Goal: Book appointment/travel/reservation

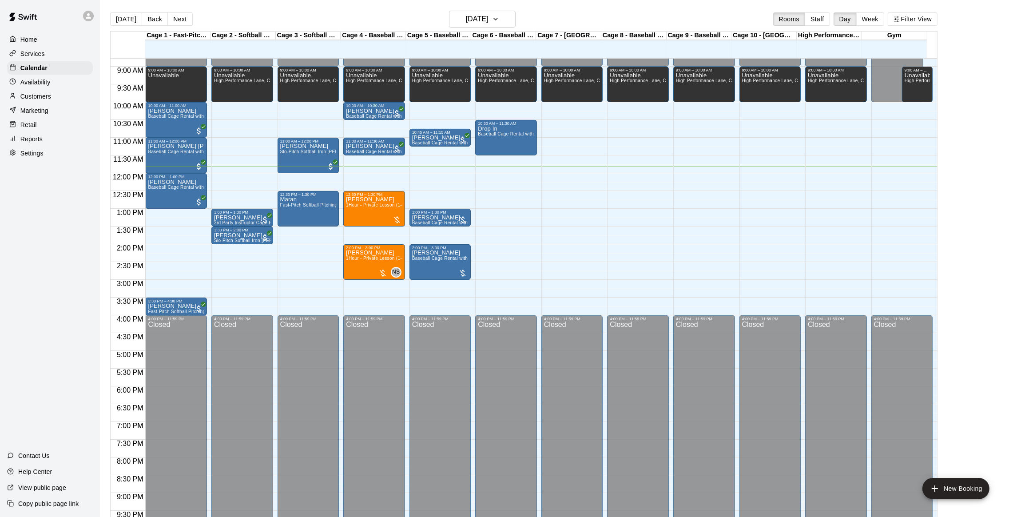
scroll to position [313, 0]
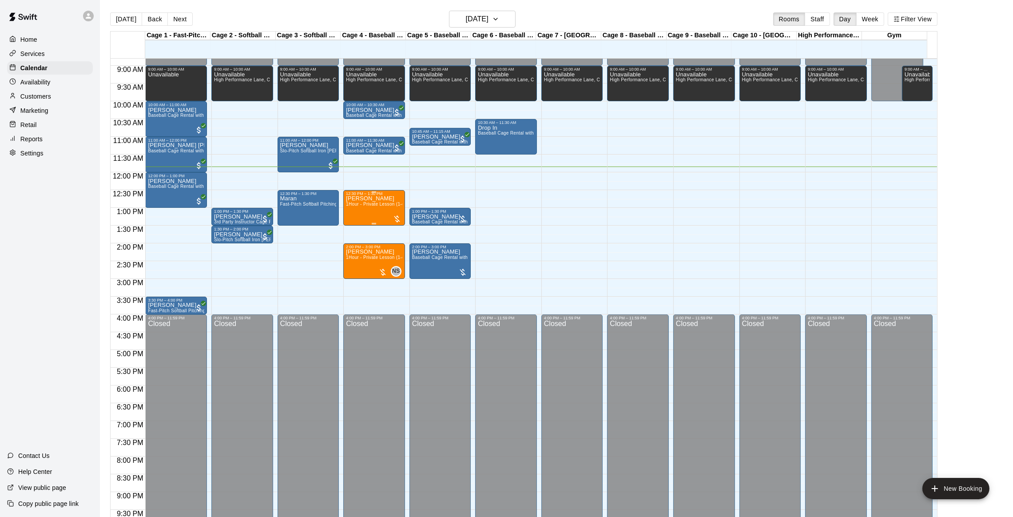
click at [387, 208] on div "[PERSON_NAME] 1Hour - Private Lesson (1-on-1)" at bounding box center [374, 454] width 56 height 517
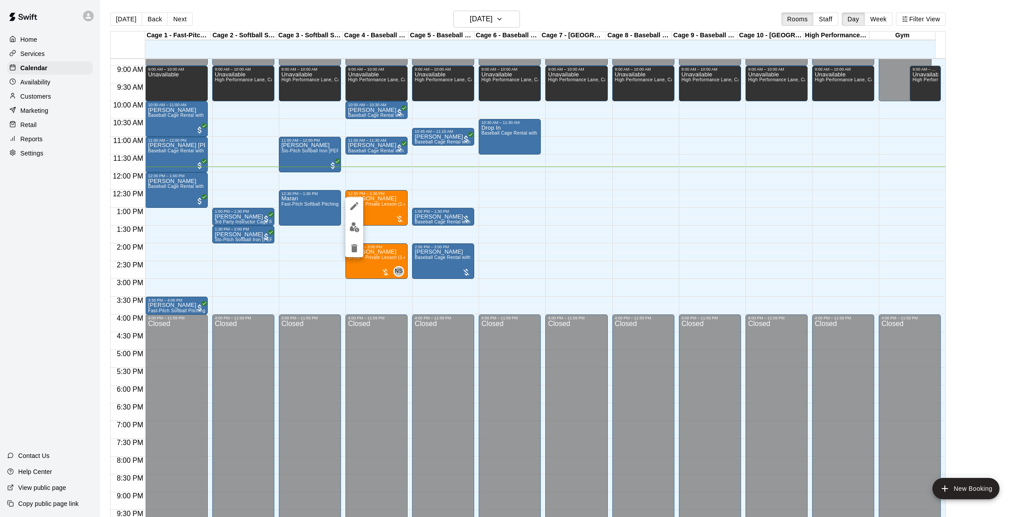
click at [417, 150] on div at bounding box center [511, 258] width 1023 height 517
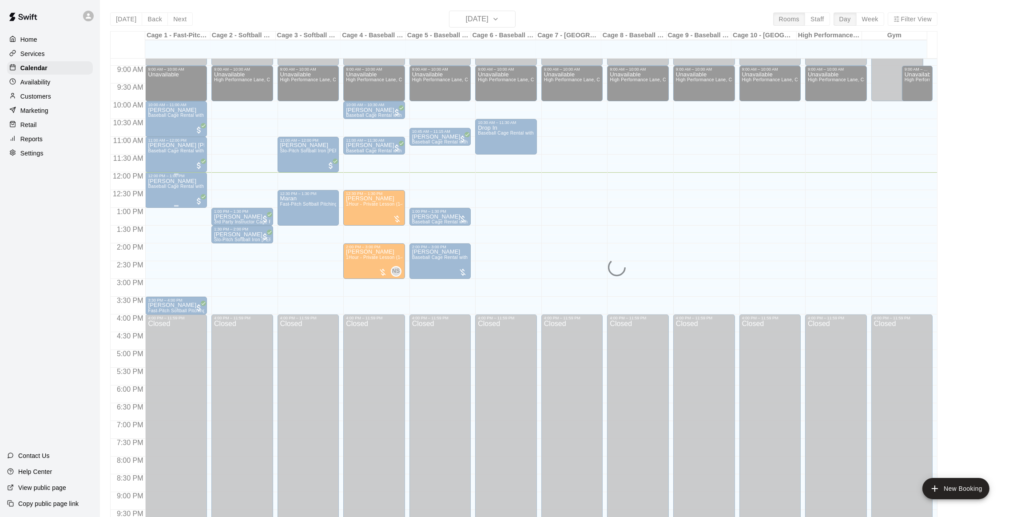
click at [180, 194] on div "[PERSON_NAME] Baseball Cage Rental with Pitching Machine (4 People Maximum!)" at bounding box center [176, 436] width 56 height 517
click at [157, 212] on img "edit" at bounding box center [157, 209] width 10 height 10
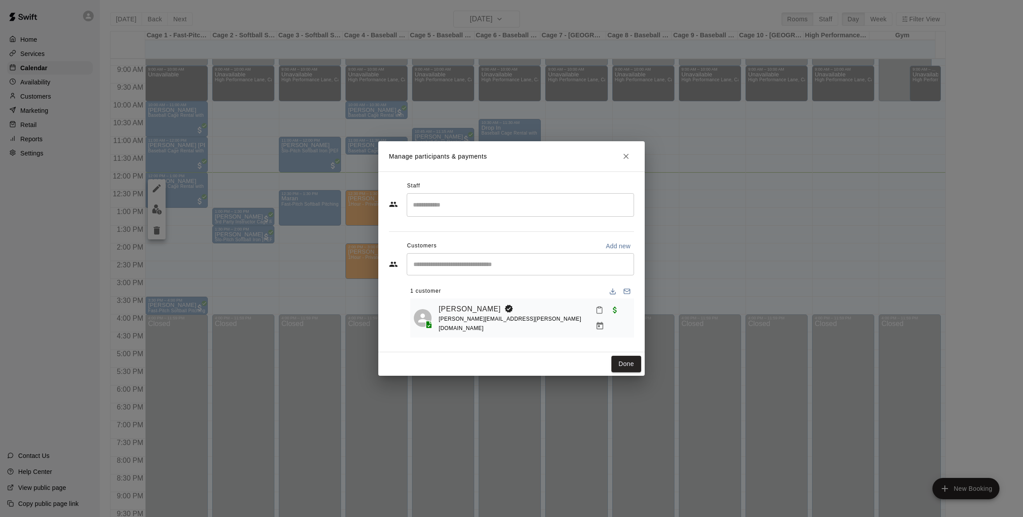
click at [750, 261] on div "Manage participants & payments Staff ​ Customers Add new ​ 1 customer Lindsay S…" at bounding box center [511, 258] width 1023 height 517
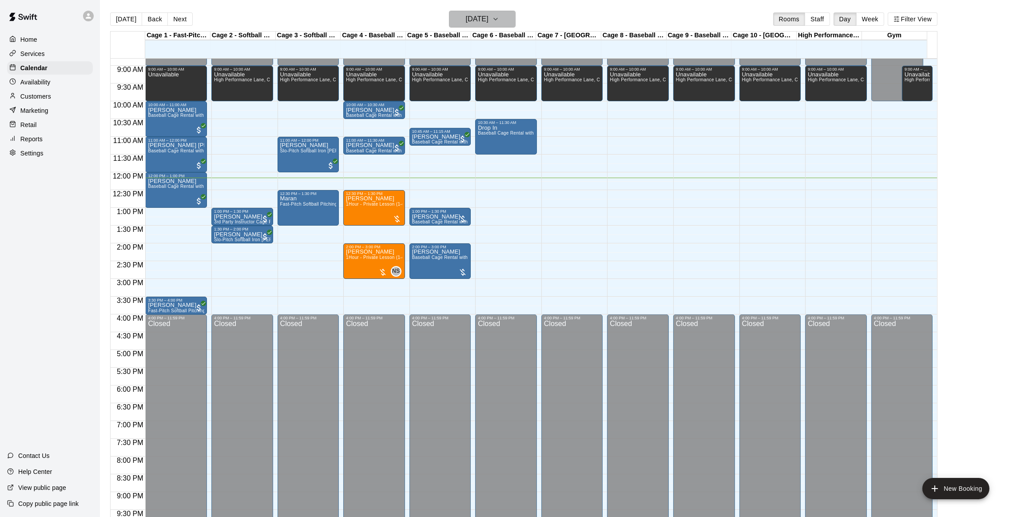
click at [475, 18] on h6 "[DATE]" at bounding box center [477, 19] width 23 height 12
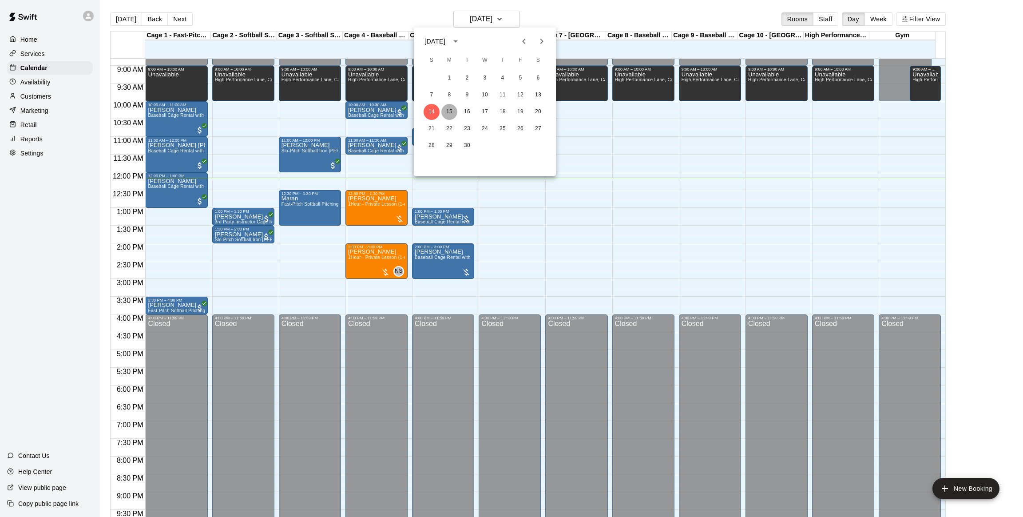
click at [451, 111] on button "15" at bounding box center [450, 112] width 16 height 16
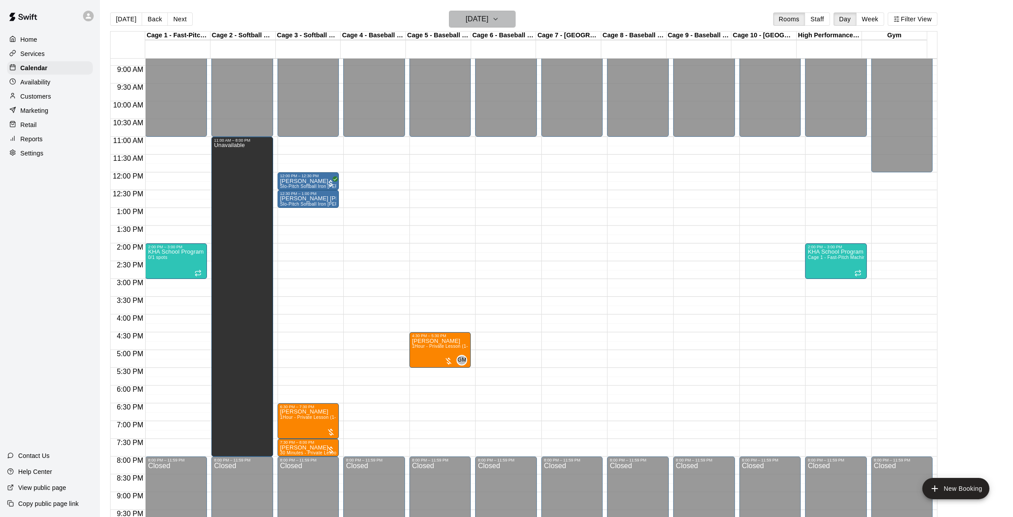
click at [475, 24] on h6 "[DATE]" at bounding box center [477, 19] width 23 height 12
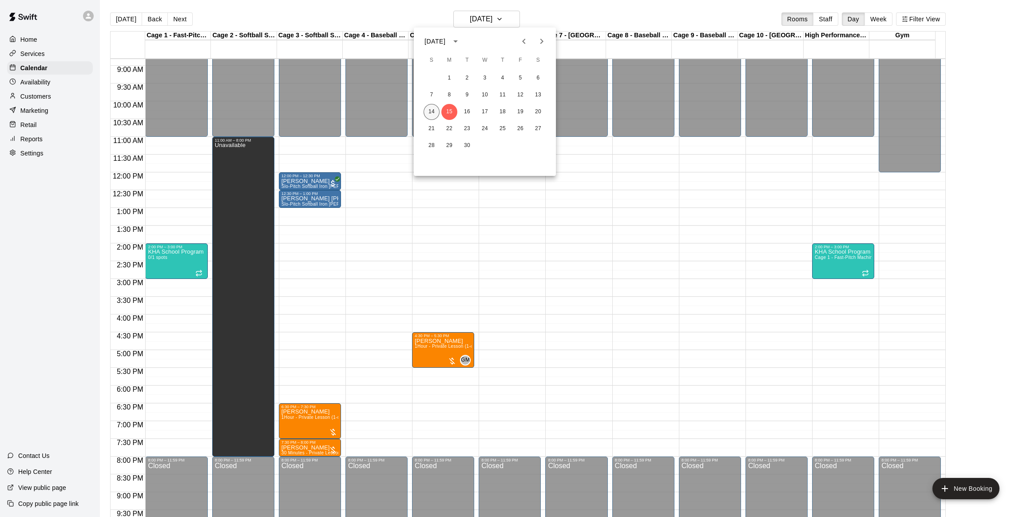
click at [431, 110] on button "14" at bounding box center [432, 112] width 16 height 16
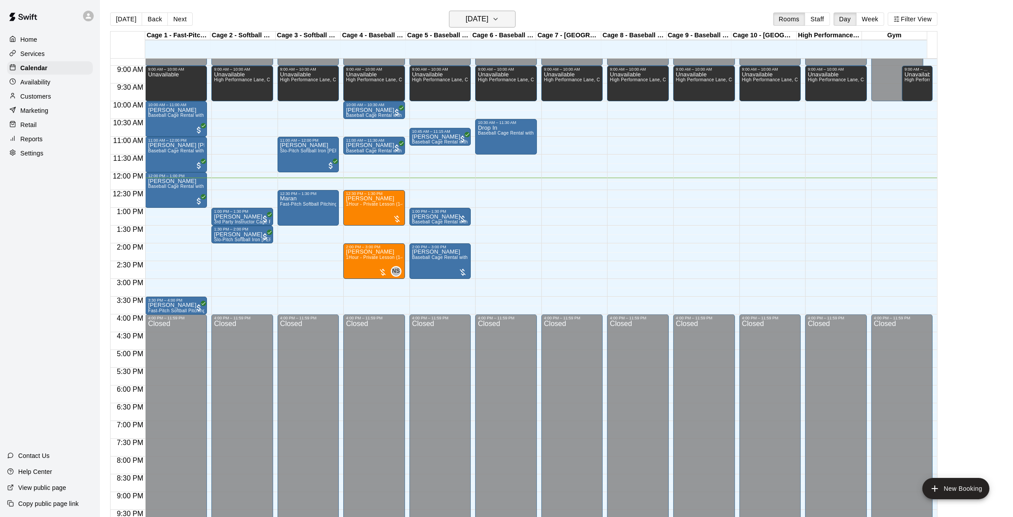
click at [476, 20] on h6 "[DATE]" at bounding box center [477, 19] width 23 height 12
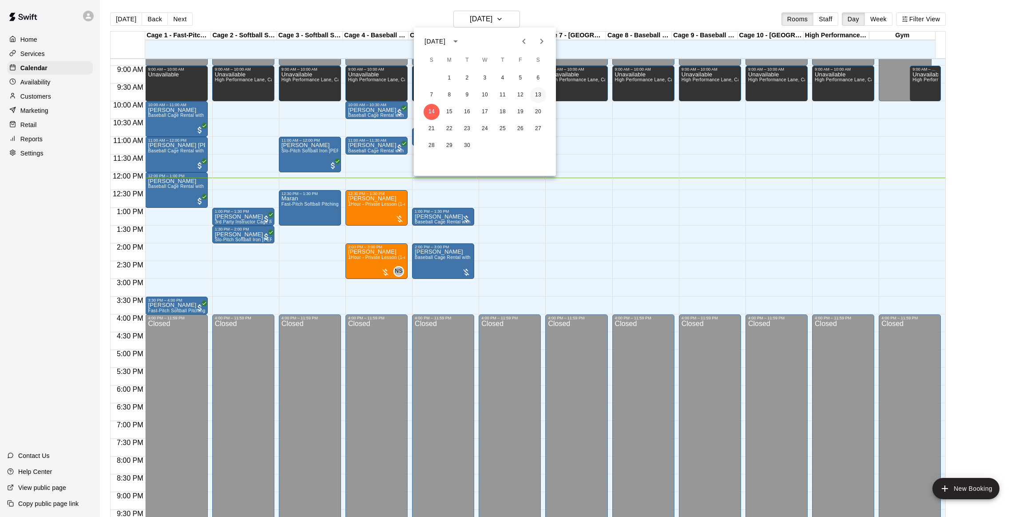
click at [537, 96] on button "13" at bounding box center [538, 95] width 16 height 16
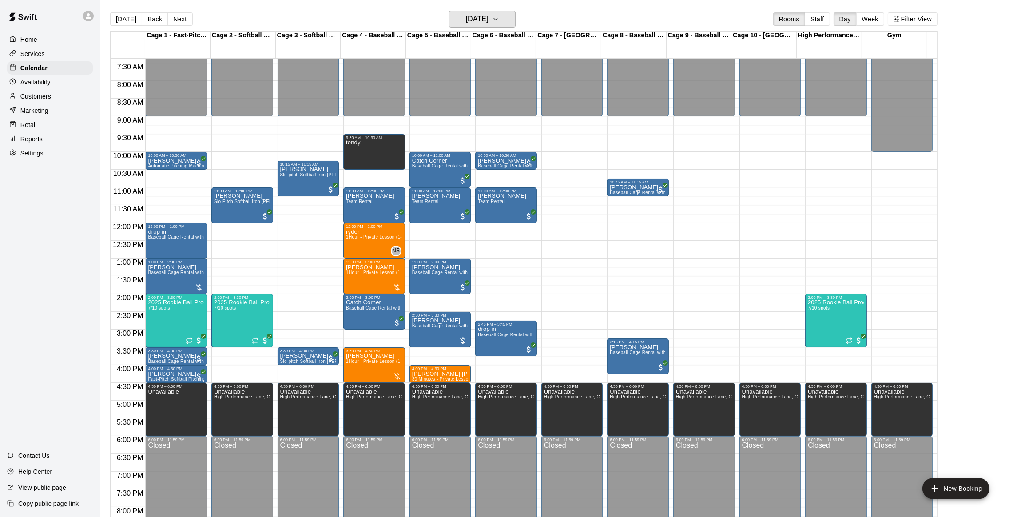
scroll to position [264, 0]
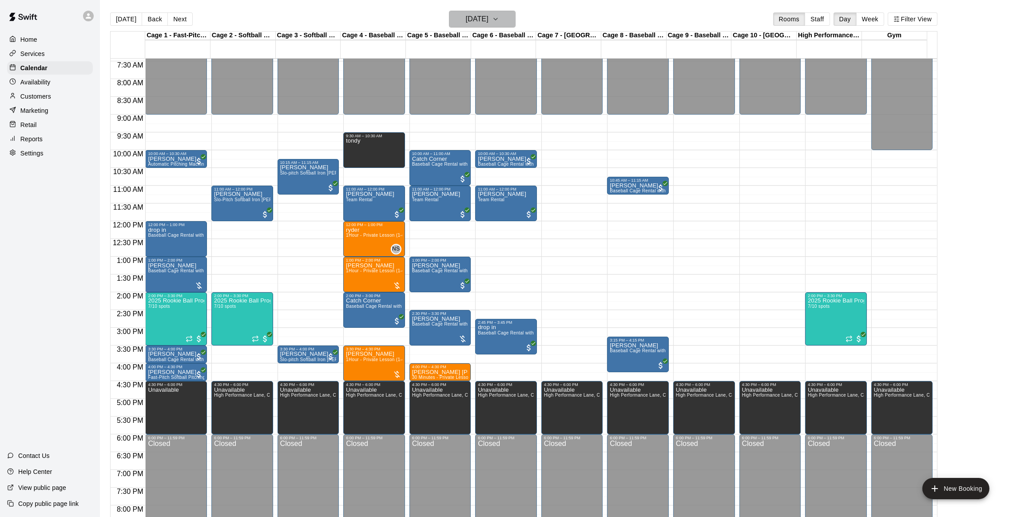
click at [468, 14] on h6 "[DATE]" at bounding box center [477, 19] width 23 height 12
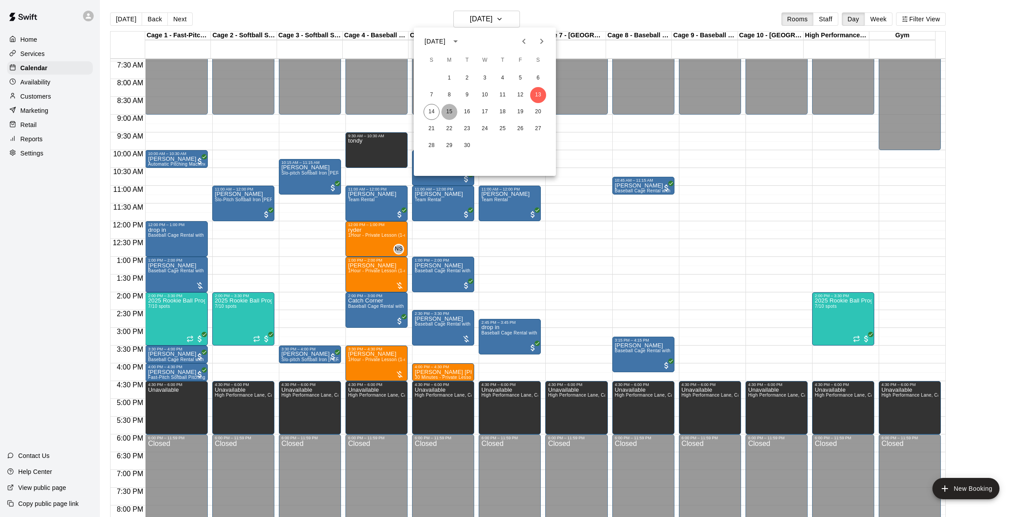
click at [445, 107] on button "15" at bounding box center [450, 112] width 16 height 16
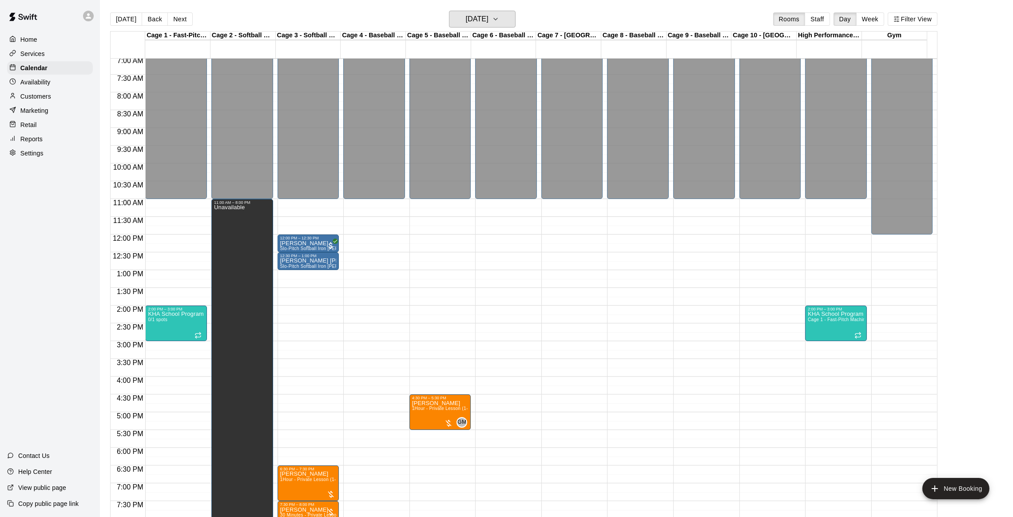
scroll to position [249, 0]
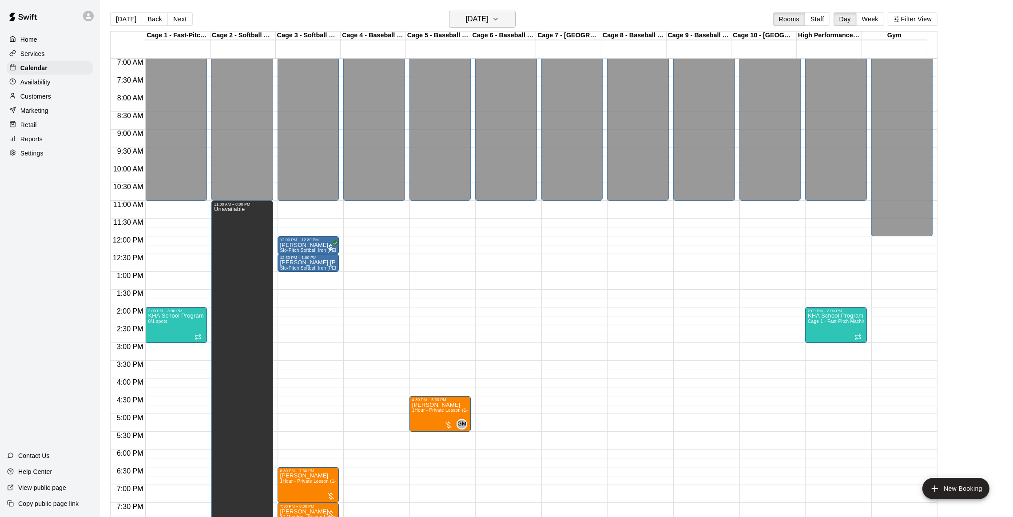
click at [489, 14] on h6 "[DATE]" at bounding box center [477, 19] width 23 height 12
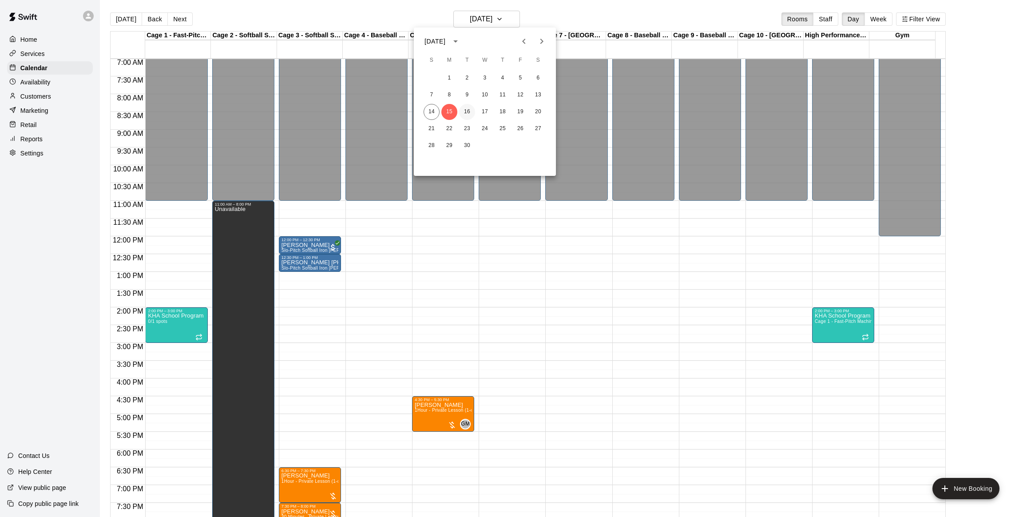
click at [472, 107] on button "16" at bounding box center [467, 112] width 16 height 16
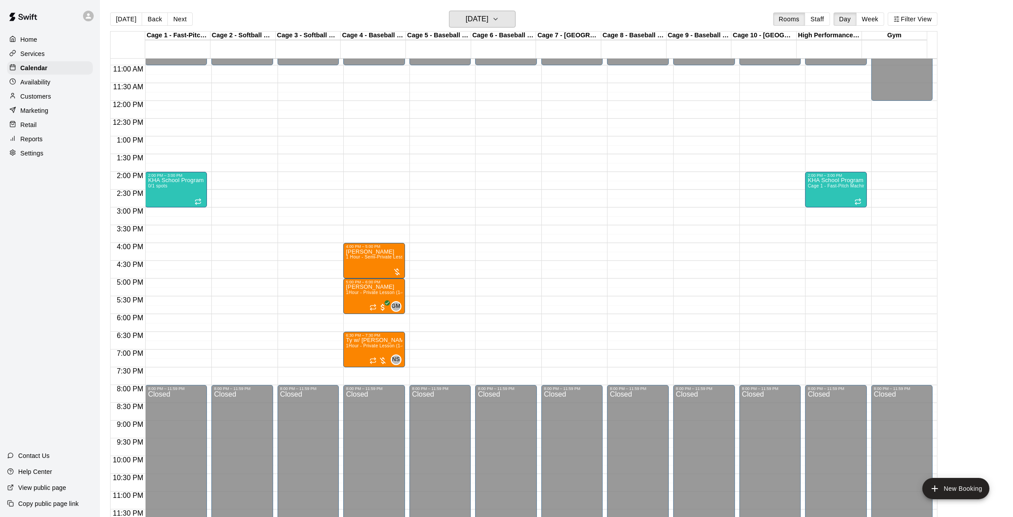
scroll to position [385, 0]
click at [481, 20] on h6 "[DATE]" at bounding box center [477, 19] width 23 height 12
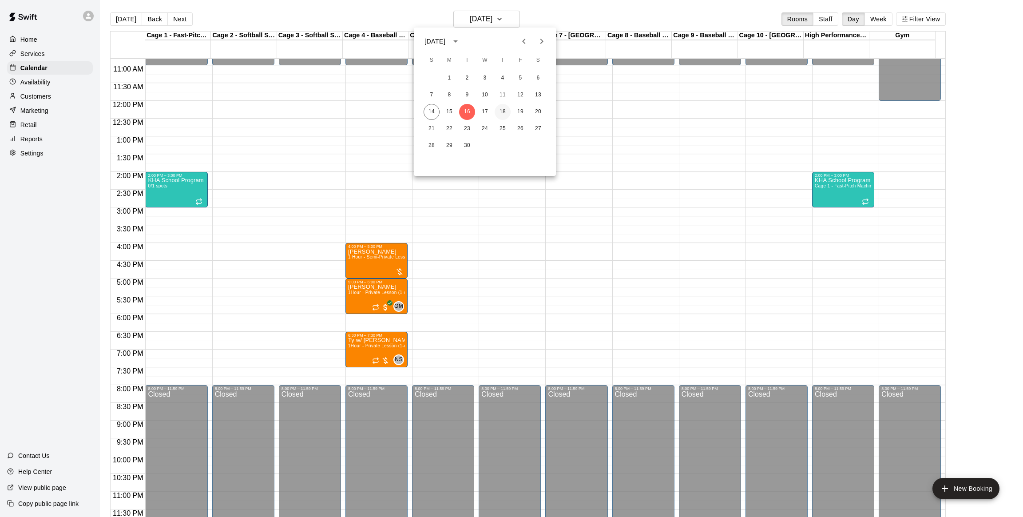
click at [502, 111] on button "18" at bounding box center [503, 112] width 16 height 16
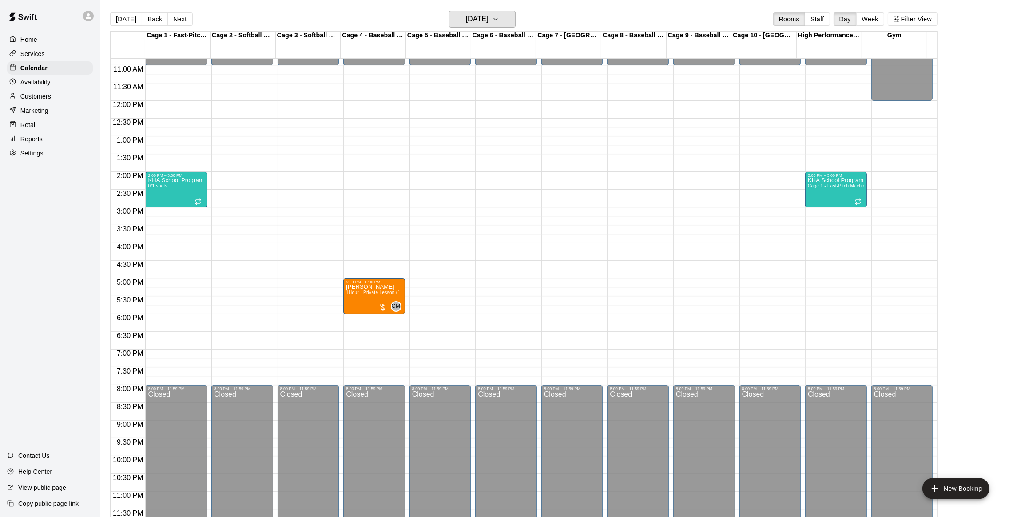
scroll to position [385, 0]
click at [462, 27] on button "[DATE]" at bounding box center [482, 19] width 67 height 17
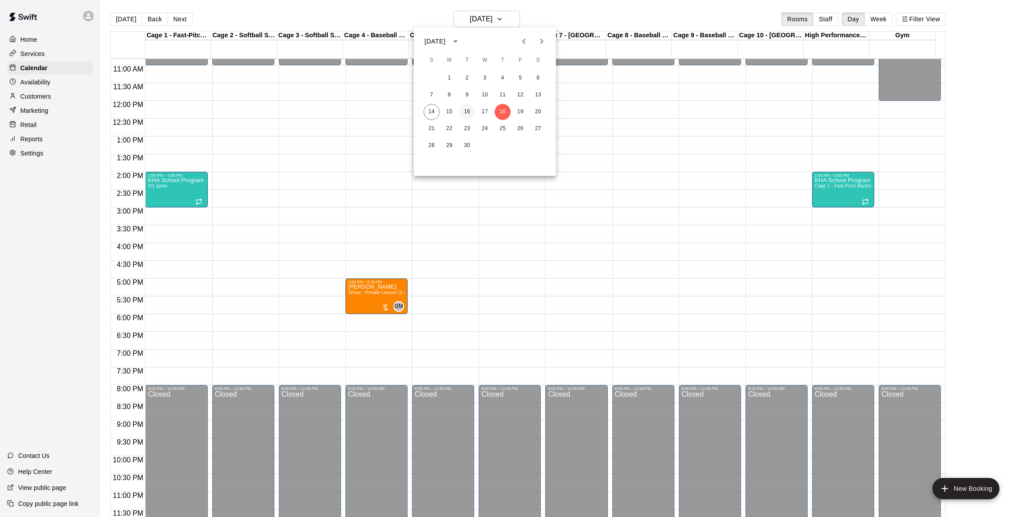
click at [463, 113] on button "16" at bounding box center [467, 112] width 16 height 16
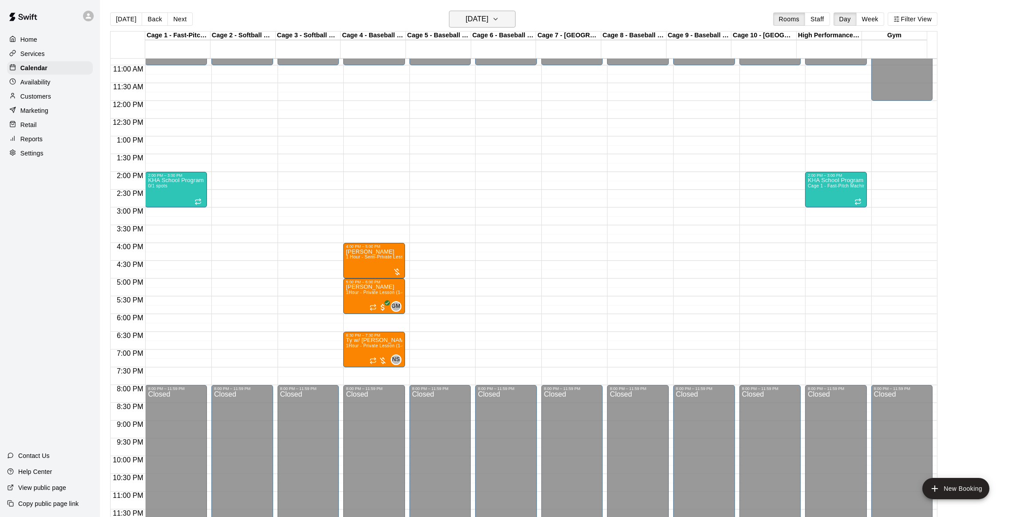
click at [486, 17] on h6 "[DATE]" at bounding box center [477, 19] width 23 height 12
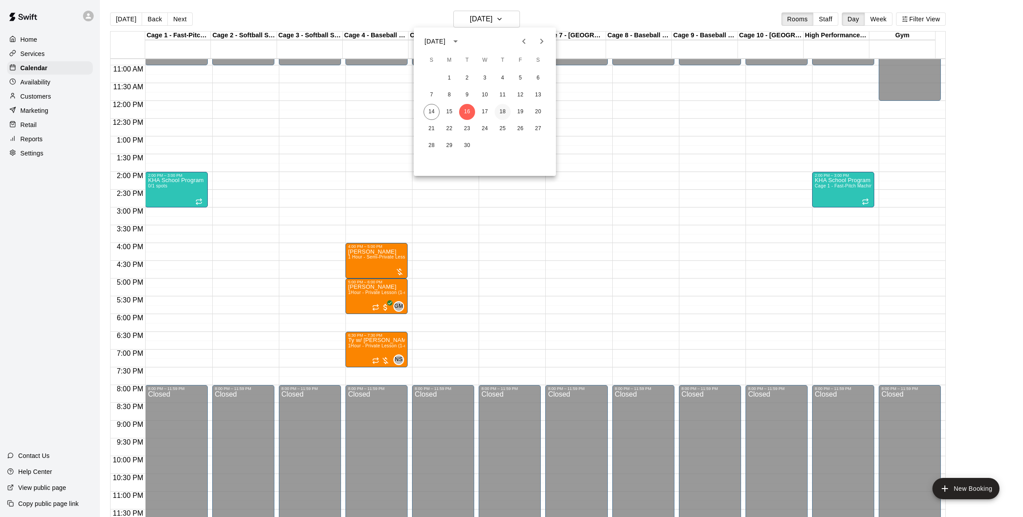
click at [507, 107] on button "18" at bounding box center [503, 112] width 16 height 16
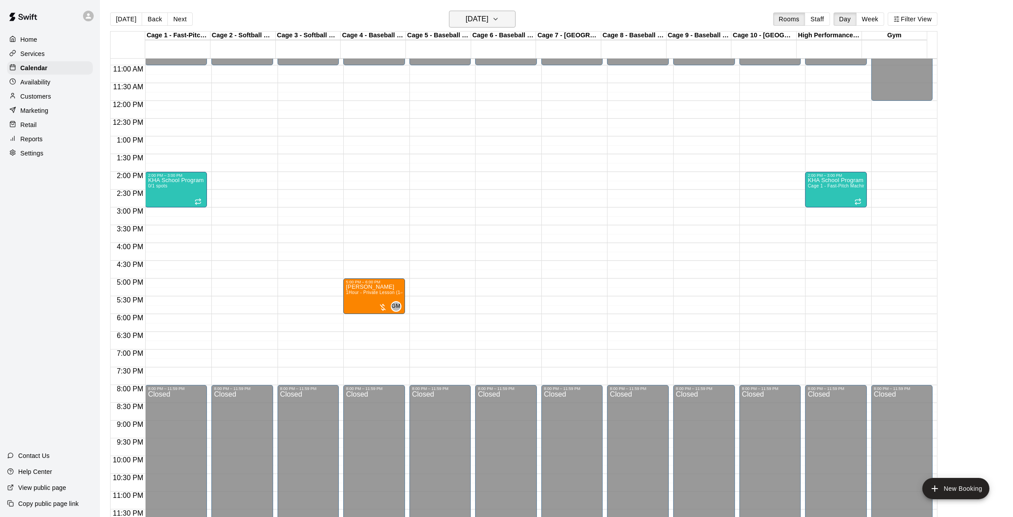
click at [489, 13] on h6 "[DATE]" at bounding box center [477, 19] width 23 height 12
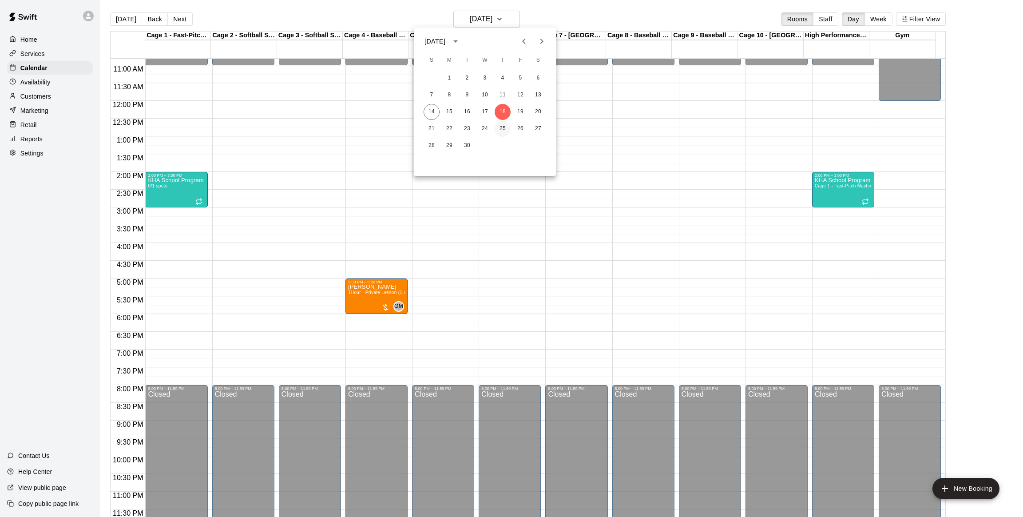
click at [498, 123] on button "25" at bounding box center [503, 129] width 16 height 16
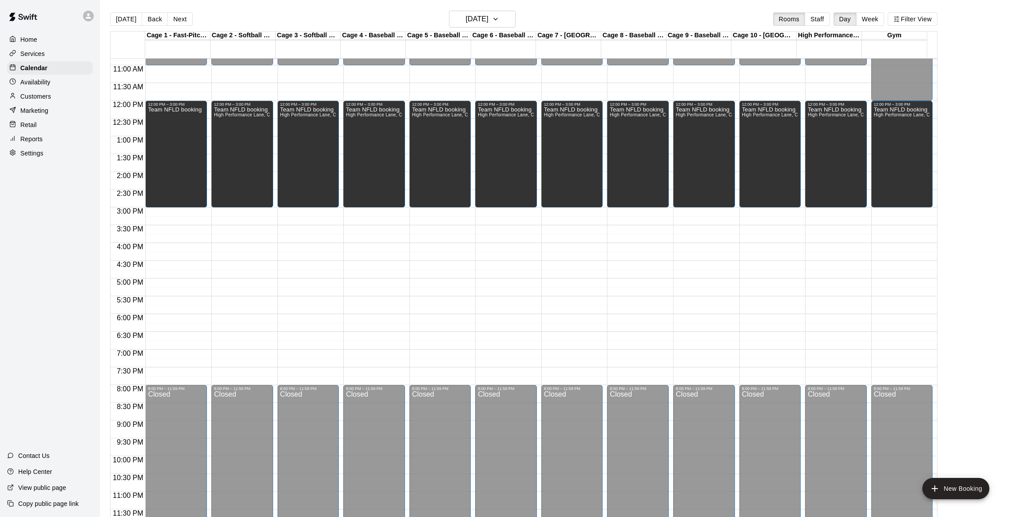
click at [483, 7] on main "[DATE] Back [DATE][DATE] Rooms Staff Day Week Filter View Cage 1 - Fast-Pitch M…" at bounding box center [556, 265] width 913 height 531
click at [481, 15] on h6 "[DATE]" at bounding box center [477, 19] width 23 height 12
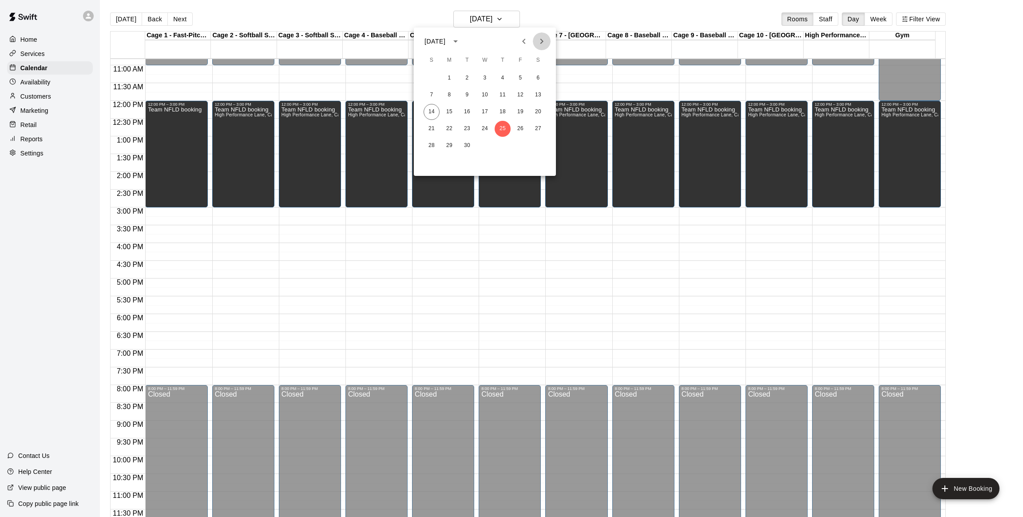
click at [539, 38] on icon "Next month" at bounding box center [542, 41] width 11 height 11
click at [503, 80] on button "2" at bounding box center [503, 78] width 16 height 16
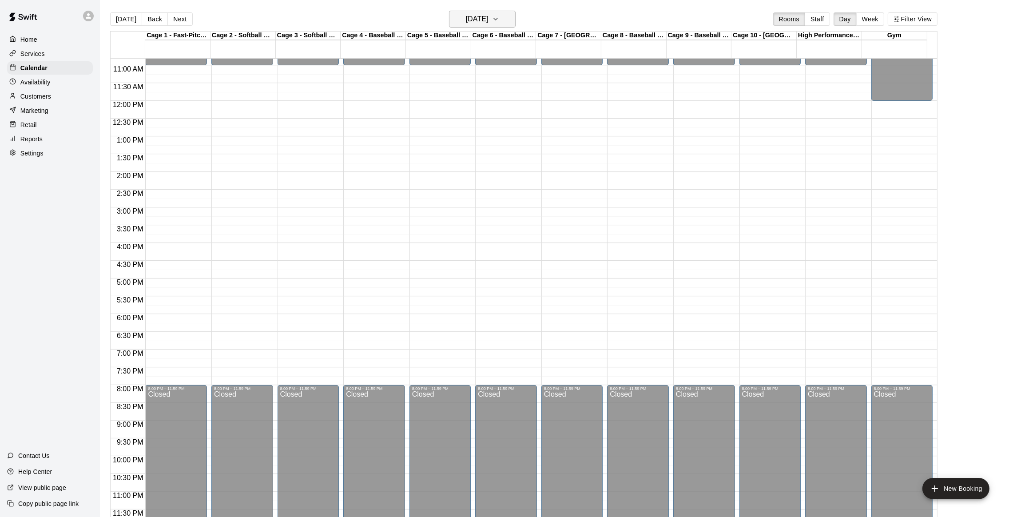
click at [475, 24] on h6 "[DATE]" at bounding box center [477, 19] width 23 height 12
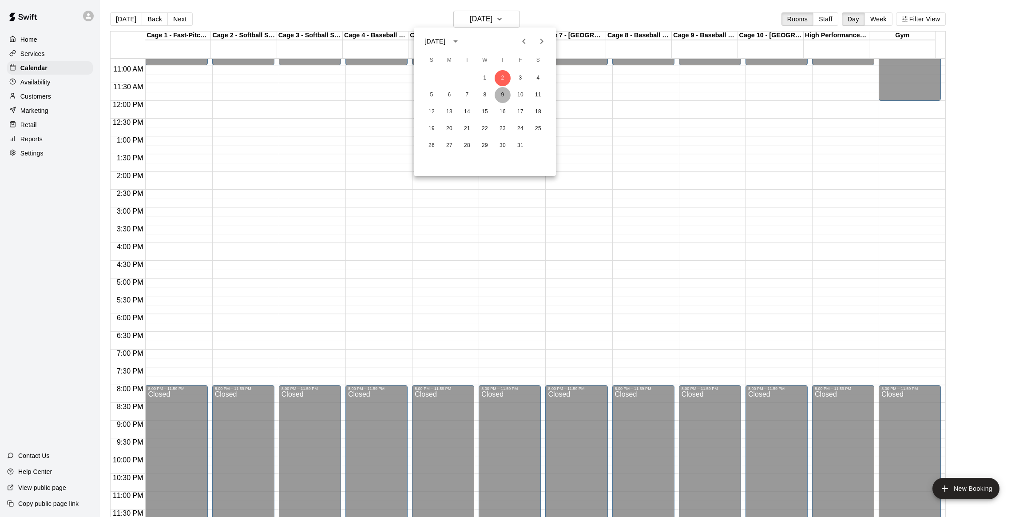
click at [502, 96] on button "9" at bounding box center [503, 95] width 16 height 16
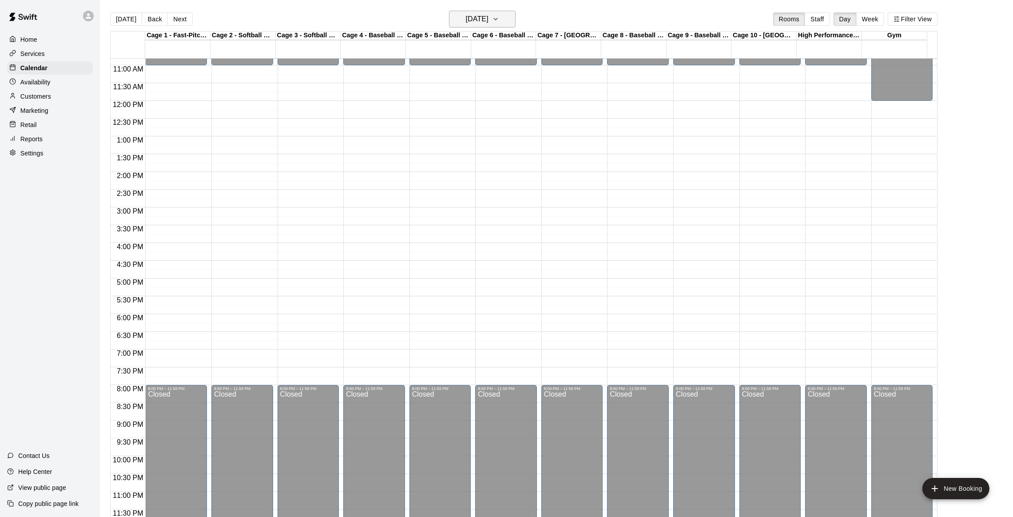
click at [486, 16] on h6 "[DATE]" at bounding box center [477, 19] width 23 height 12
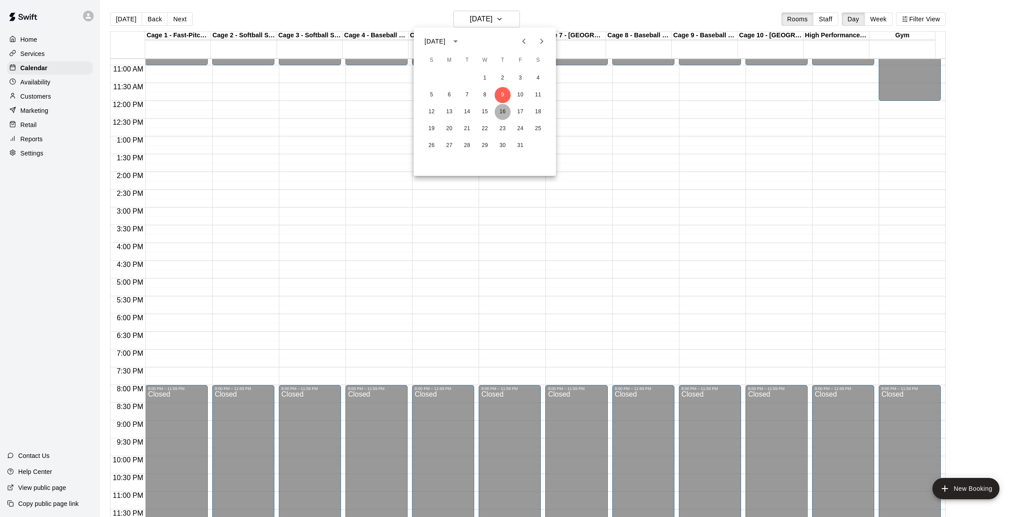
click at [504, 107] on button "16" at bounding box center [503, 112] width 16 height 16
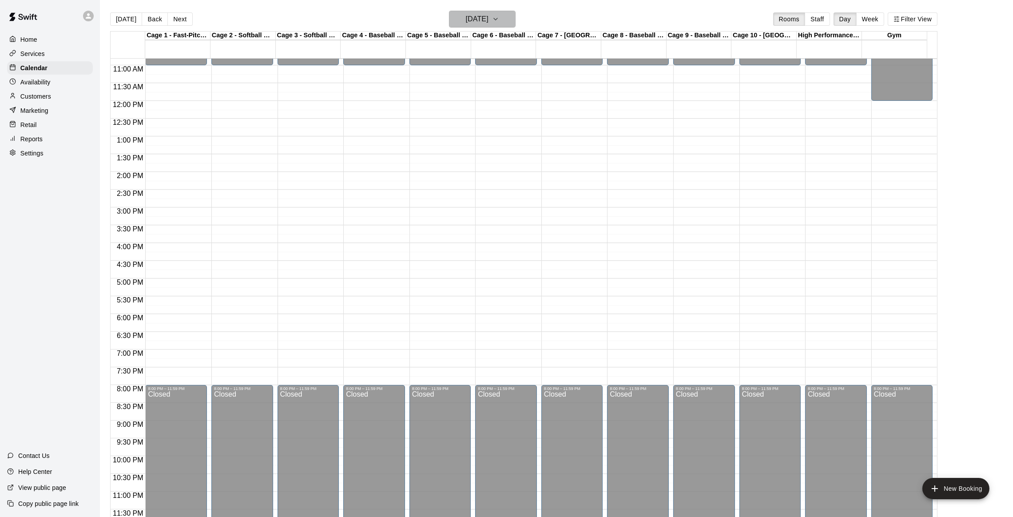
click at [489, 17] on h6 "[DATE]" at bounding box center [477, 19] width 23 height 12
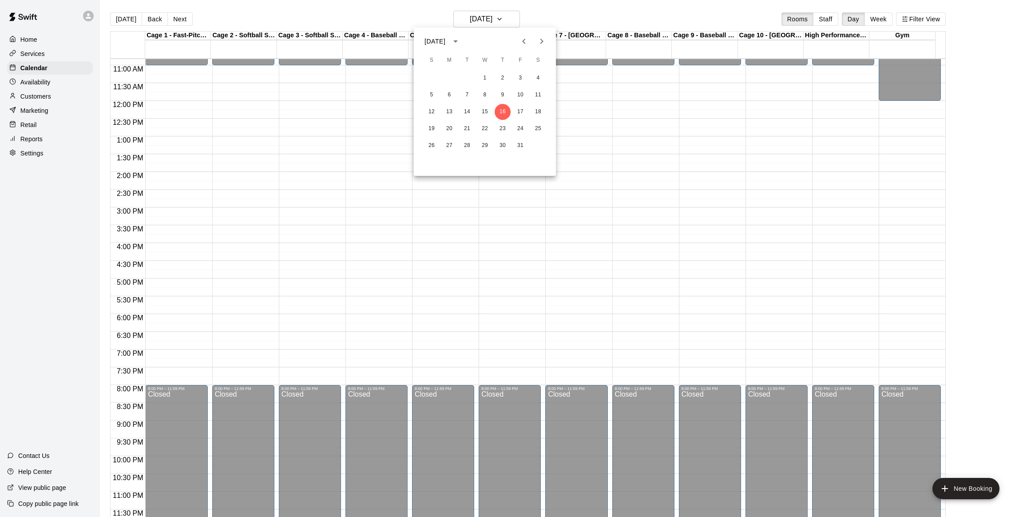
click at [537, 47] on button "Next month" at bounding box center [542, 41] width 18 height 18
click at [521, 40] on icon "Previous month" at bounding box center [524, 41] width 11 height 11
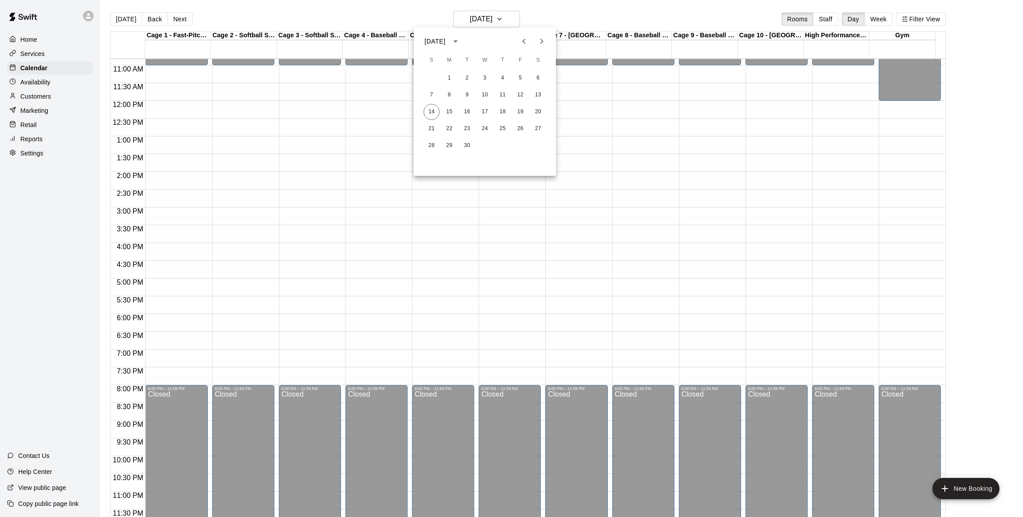
click at [541, 41] on icon "Next month" at bounding box center [542, 41] width 11 height 11
click at [540, 46] on icon "Next month" at bounding box center [542, 41] width 11 height 11
click at [538, 38] on icon "Next month" at bounding box center [542, 41] width 11 height 11
click at [523, 32] on button "Previous month" at bounding box center [524, 41] width 18 height 18
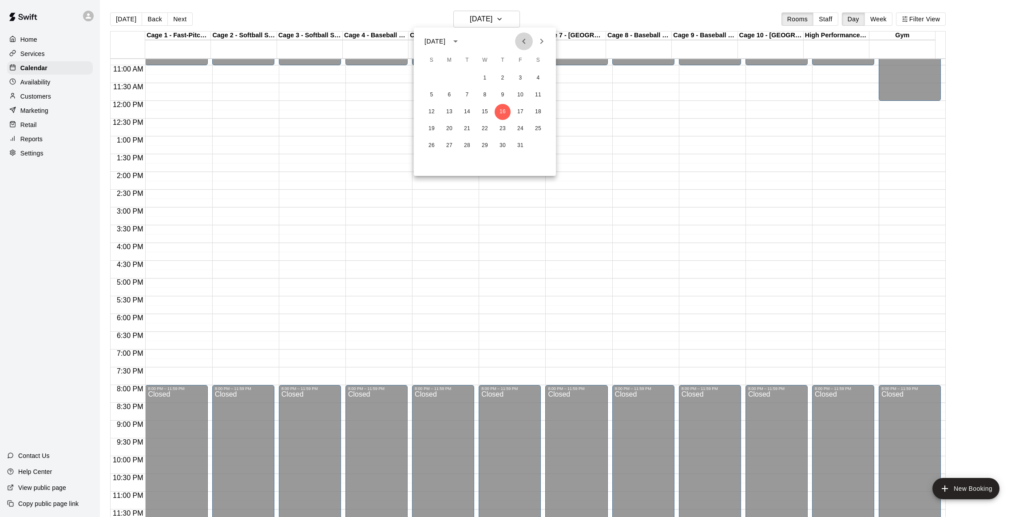
click at [523, 32] on button "Previous month" at bounding box center [524, 41] width 18 height 18
click at [547, 36] on button "Next month" at bounding box center [542, 41] width 18 height 18
click at [526, 37] on icon "Previous month" at bounding box center [524, 41] width 11 height 11
click at [502, 112] on button "18" at bounding box center [503, 112] width 16 height 16
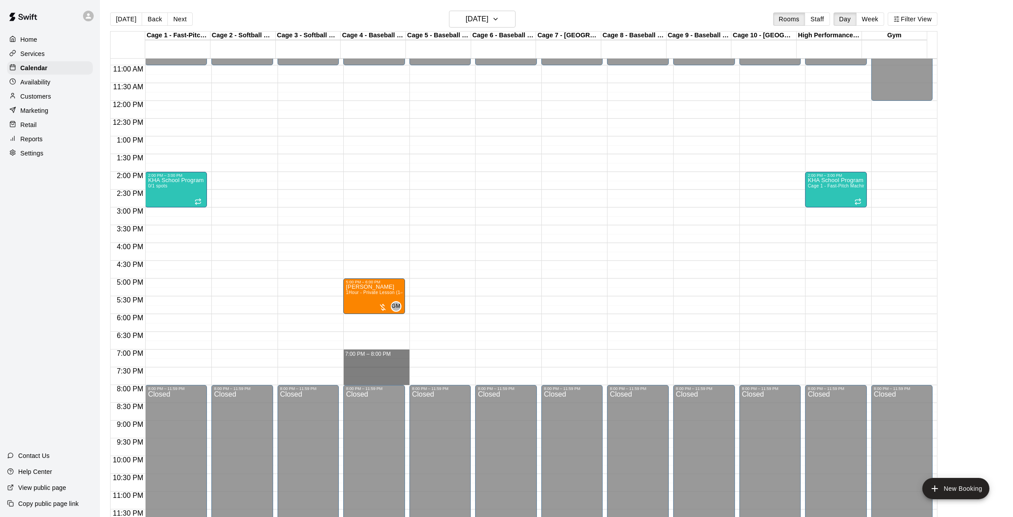
drag, startPoint x: 368, startPoint y: 352, endPoint x: 368, endPoint y: 378, distance: 26.2
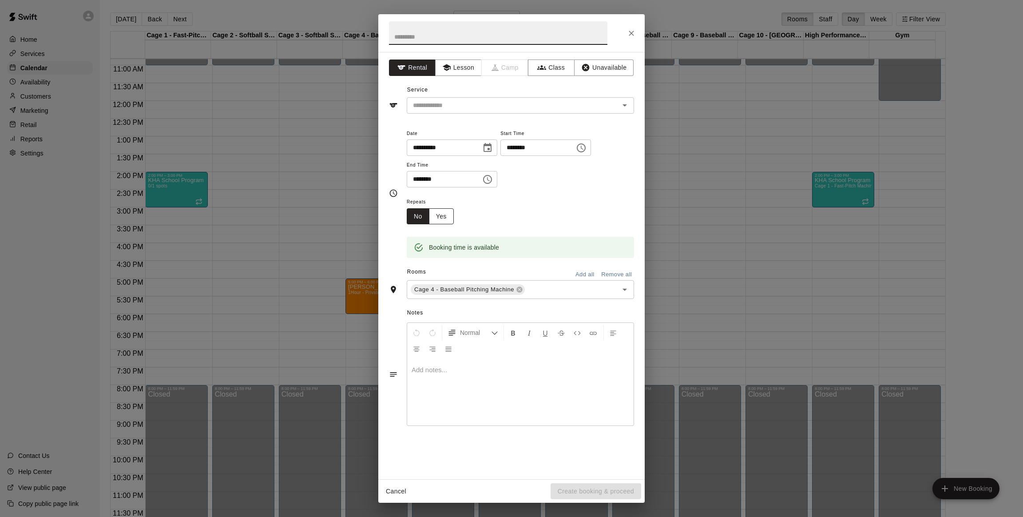
click at [443, 217] on button "Yes" at bounding box center [441, 216] width 25 height 16
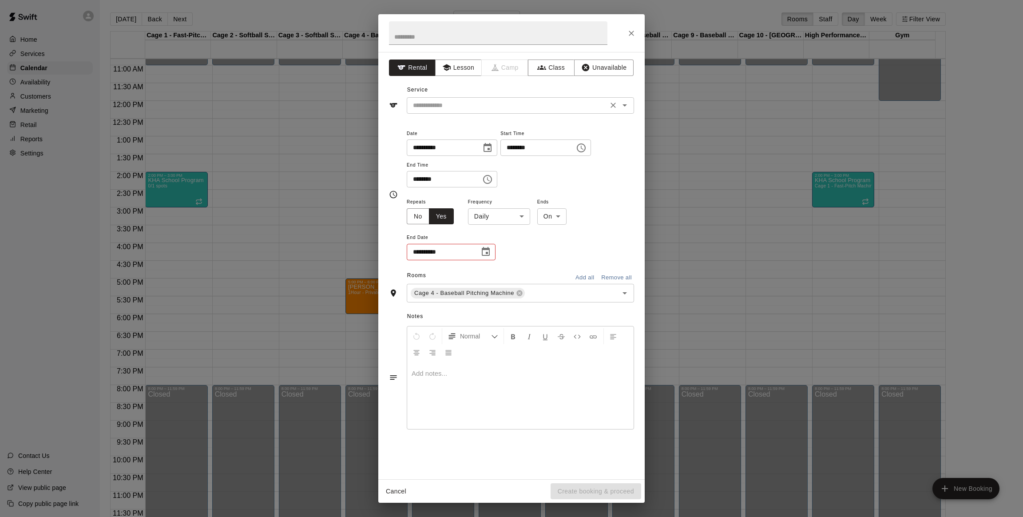
click at [462, 102] on input "text" at bounding box center [508, 105] width 196 height 11
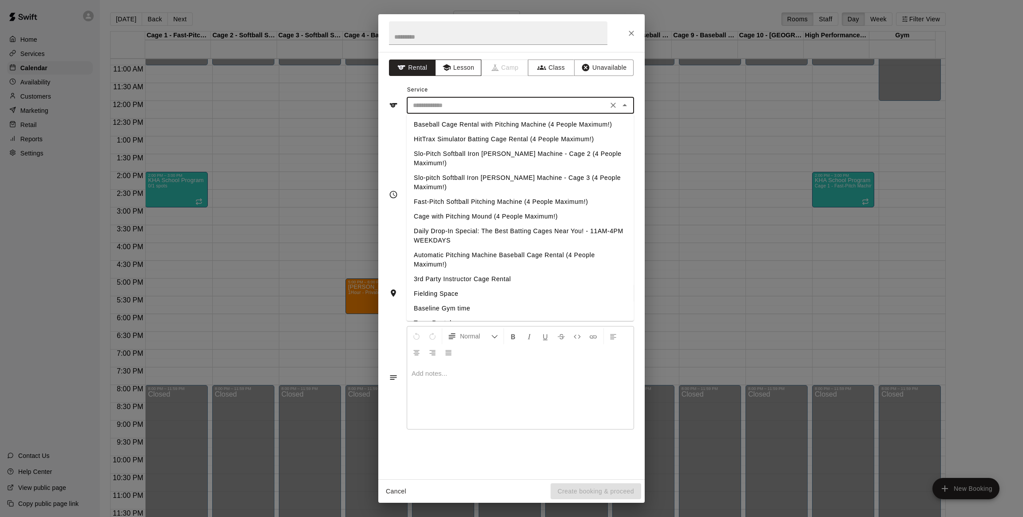
click at [447, 70] on icon "button" at bounding box center [446, 67] width 8 height 7
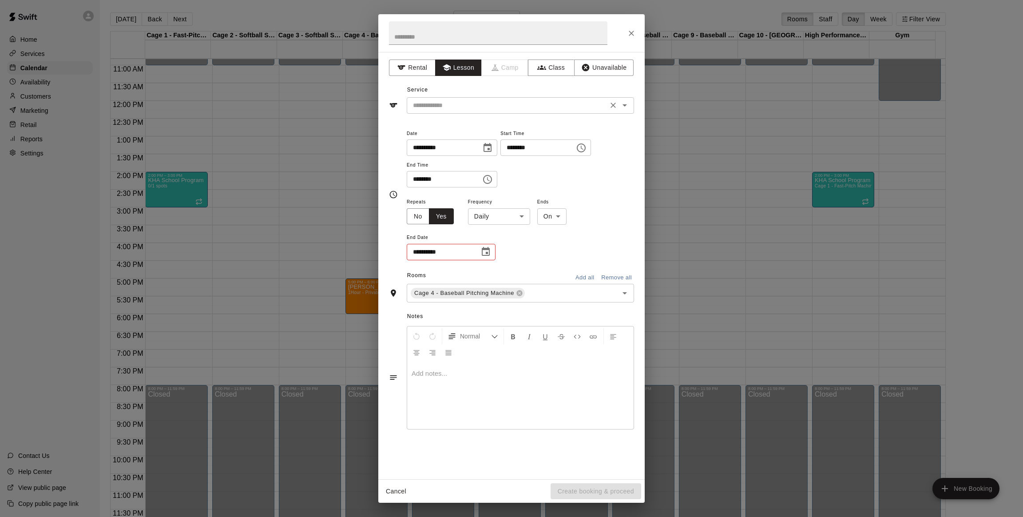
click at [457, 100] on input "text" at bounding box center [508, 105] width 196 height 11
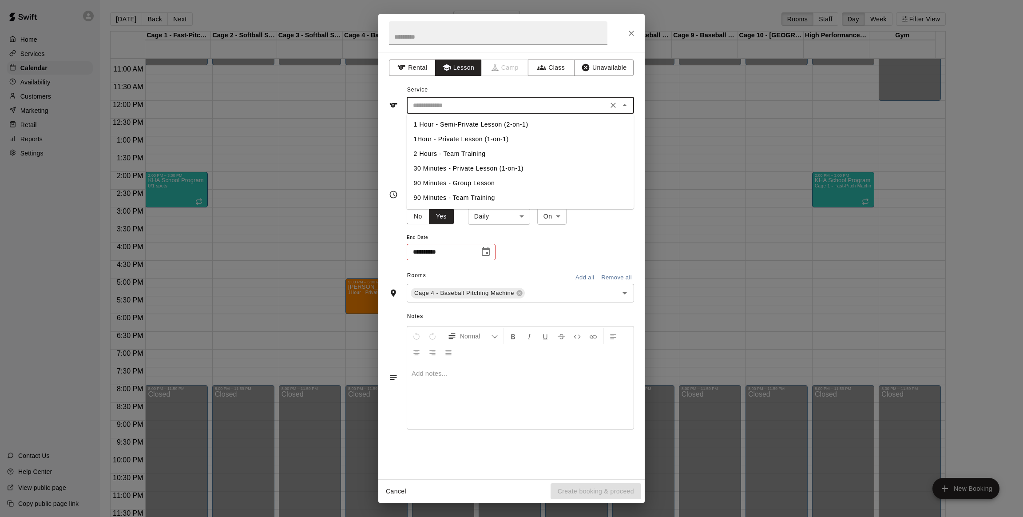
click at [470, 142] on li "1Hour - Private Lesson (1-on-1)" at bounding box center [520, 139] width 227 height 15
type input "**********"
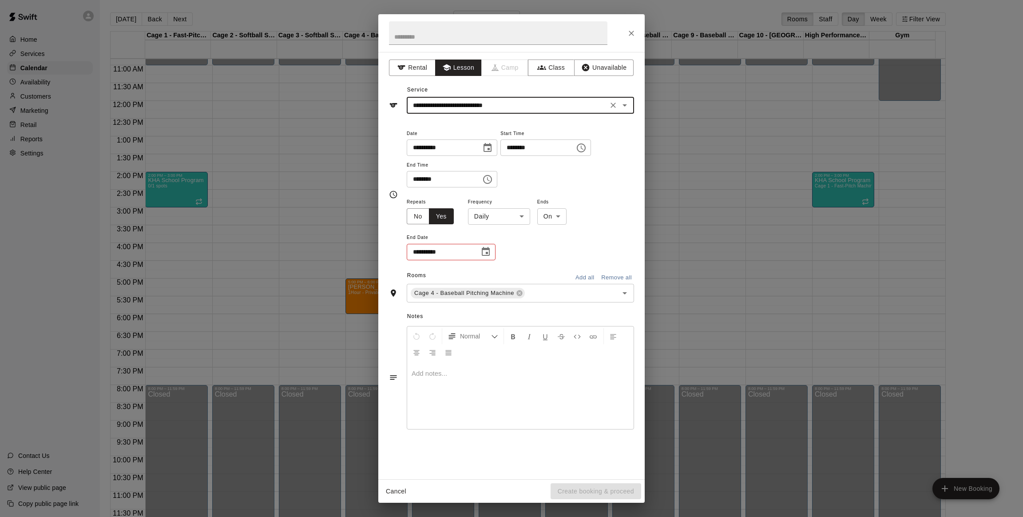
click at [484, 251] on icon "Choose date" at bounding box center [486, 252] width 11 height 11
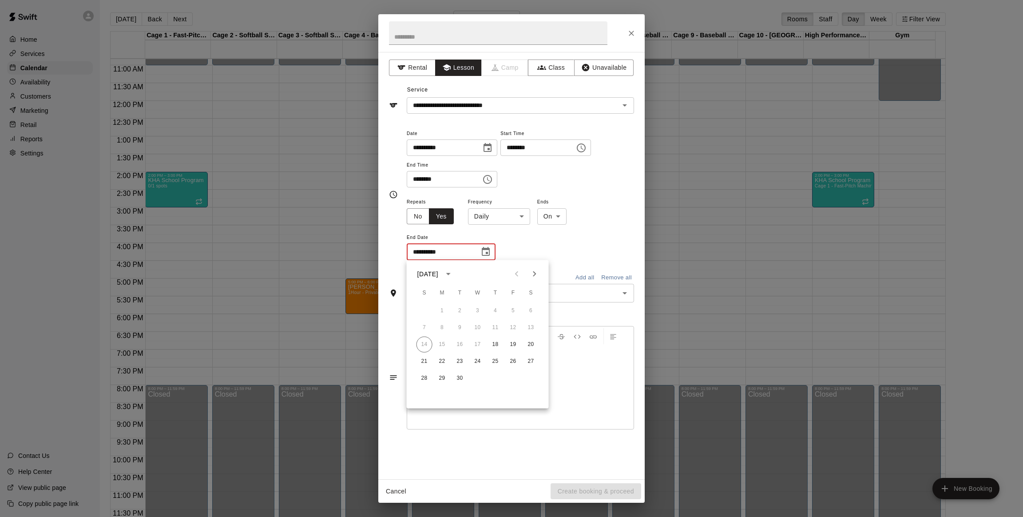
click at [537, 270] on icon "Next month" at bounding box center [534, 274] width 11 height 11
click at [496, 344] on button "18" at bounding box center [496, 345] width 16 height 16
type input "**********"
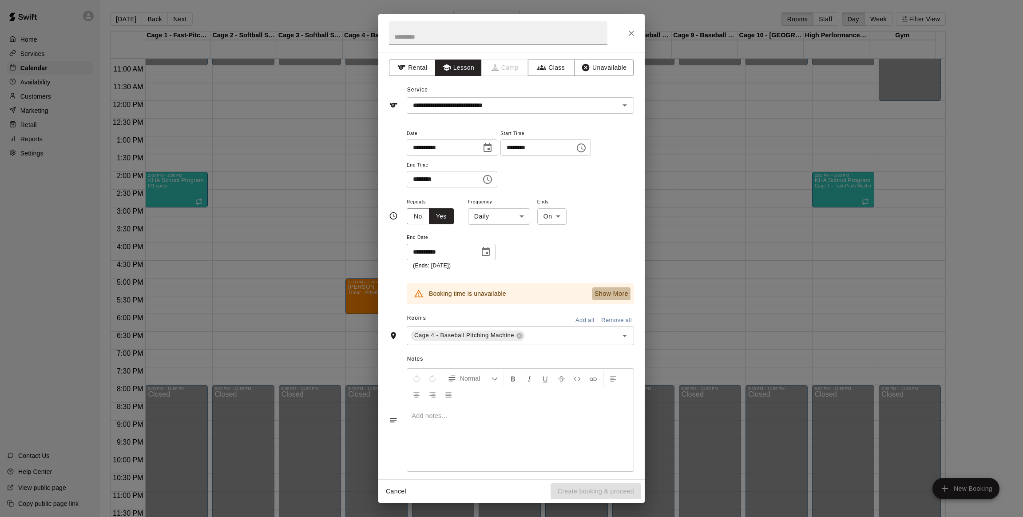
click at [595, 291] on p "Show More" at bounding box center [612, 293] width 34 height 9
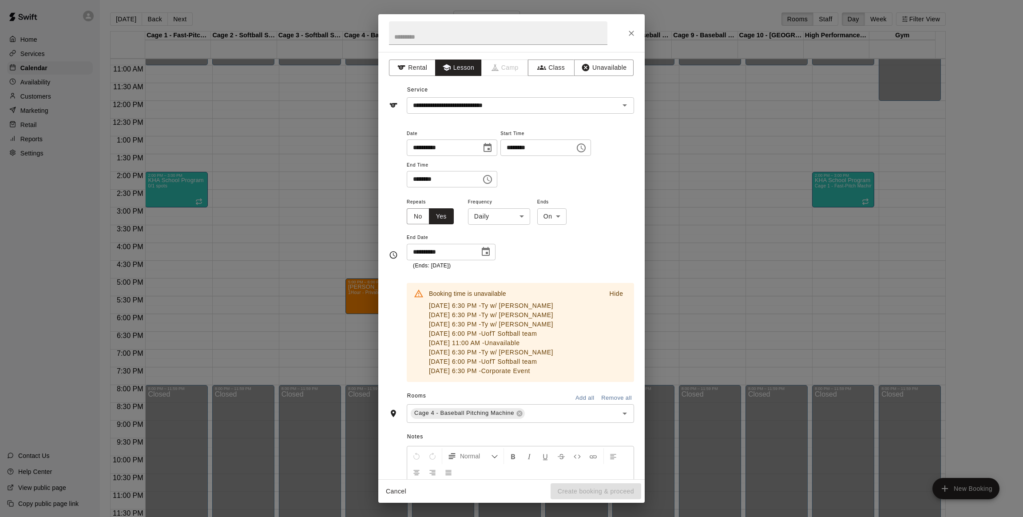
click at [629, 29] on icon "Close" at bounding box center [631, 33] width 9 height 9
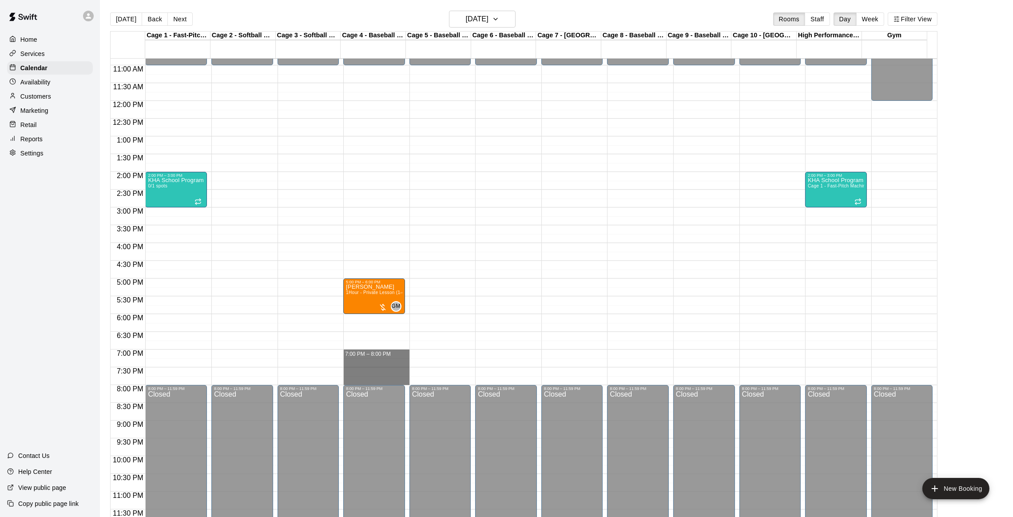
drag, startPoint x: 371, startPoint y: 351, endPoint x: 367, endPoint y: 379, distance: 28.3
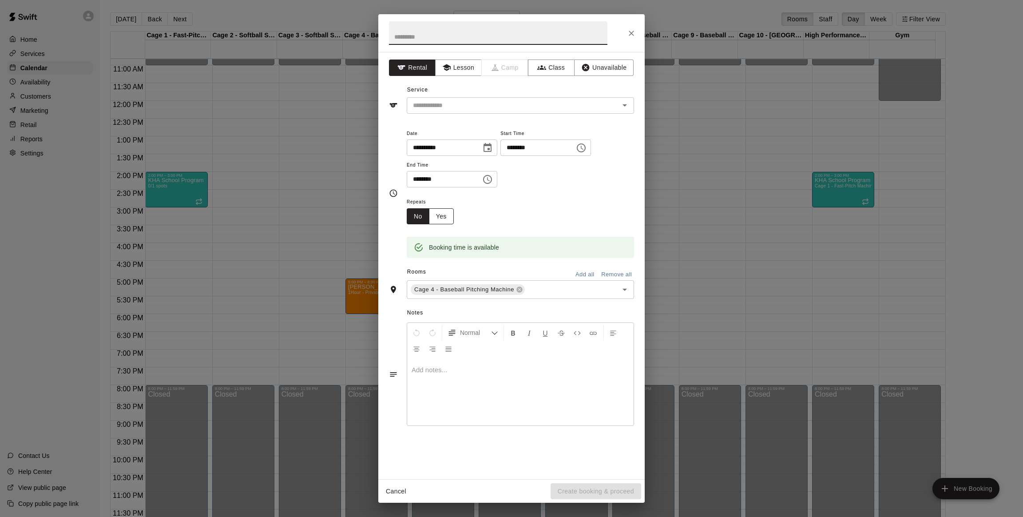
click at [435, 217] on button "Yes" at bounding box center [441, 216] width 25 height 16
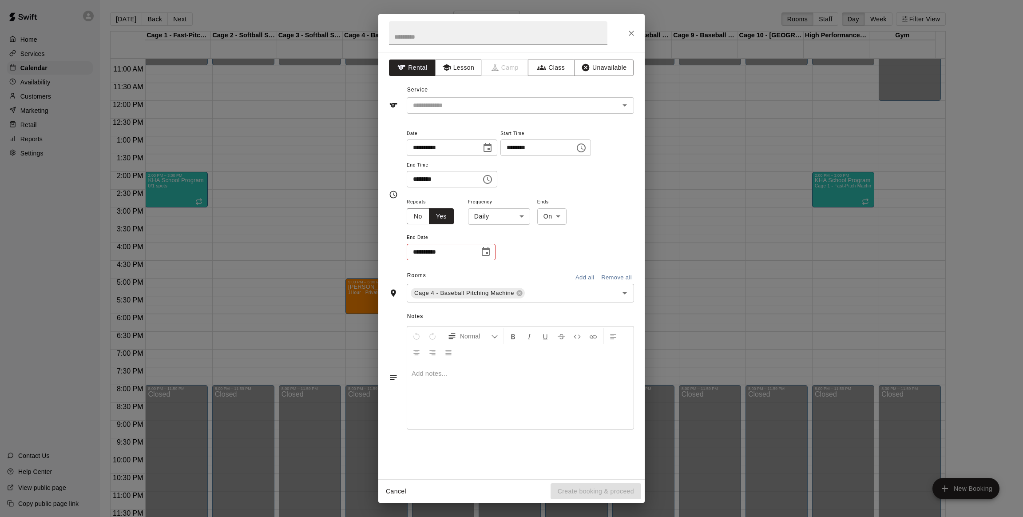
click at [518, 216] on body "Home Services Calendar Availability Customers Marketing Retail Reports Settings…" at bounding box center [511, 265] width 1023 height 531
click at [494, 246] on li "Weekly [DATE]" at bounding box center [499, 250] width 111 height 15
type input "******"
click at [572, 217] on body "Home Services Calendar Availability Customers Marketing Retail Reports Settings…" at bounding box center [511, 265] width 1023 height 531
click at [572, 217] on div at bounding box center [511, 258] width 1023 height 517
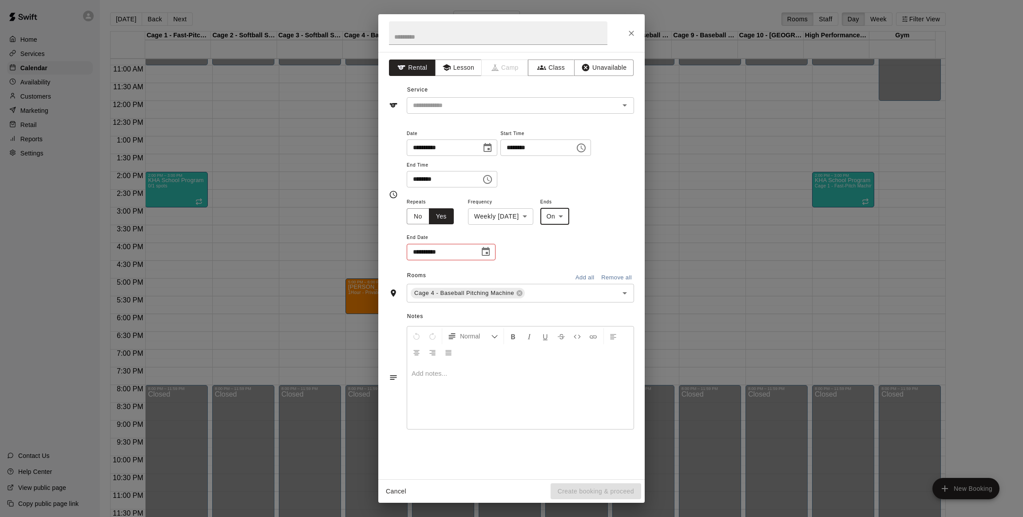
click at [490, 250] on icon "Choose date" at bounding box center [486, 252] width 11 height 11
click at [537, 270] on icon "Next month" at bounding box center [534, 274] width 11 height 11
click at [494, 347] on button "18" at bounding box center [496, 345] width 16 height 16
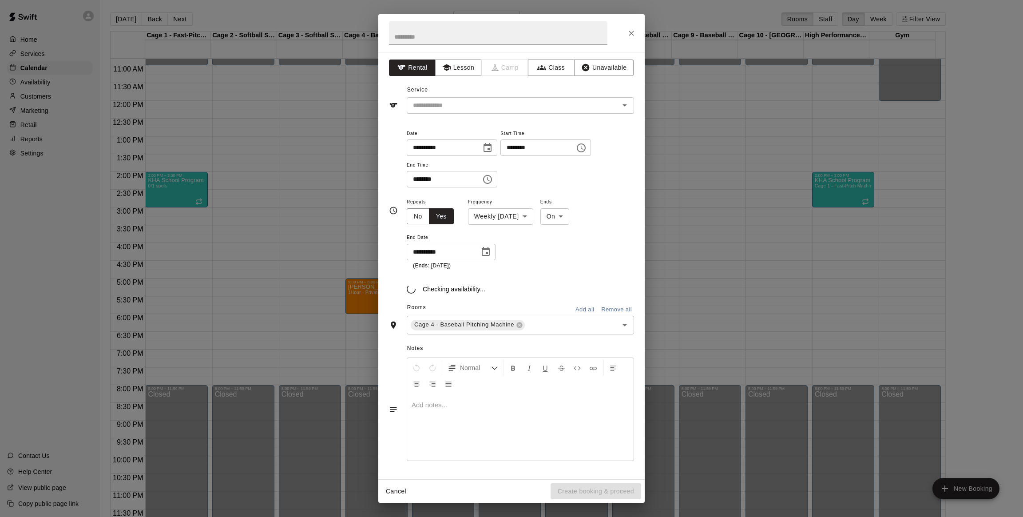
type input "**********"
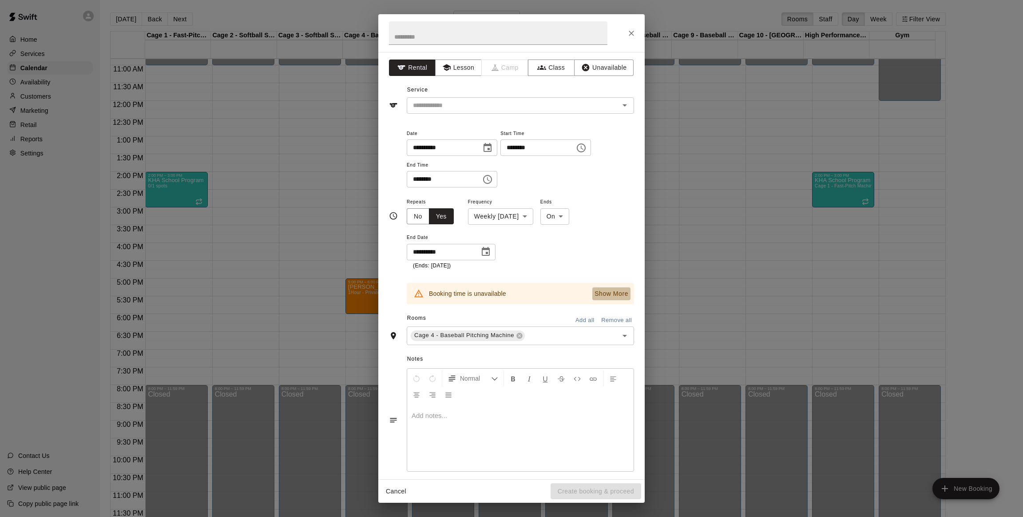
click at [595, 289] on p "Show More" at bounding box center [612, 293] width 34 height 9
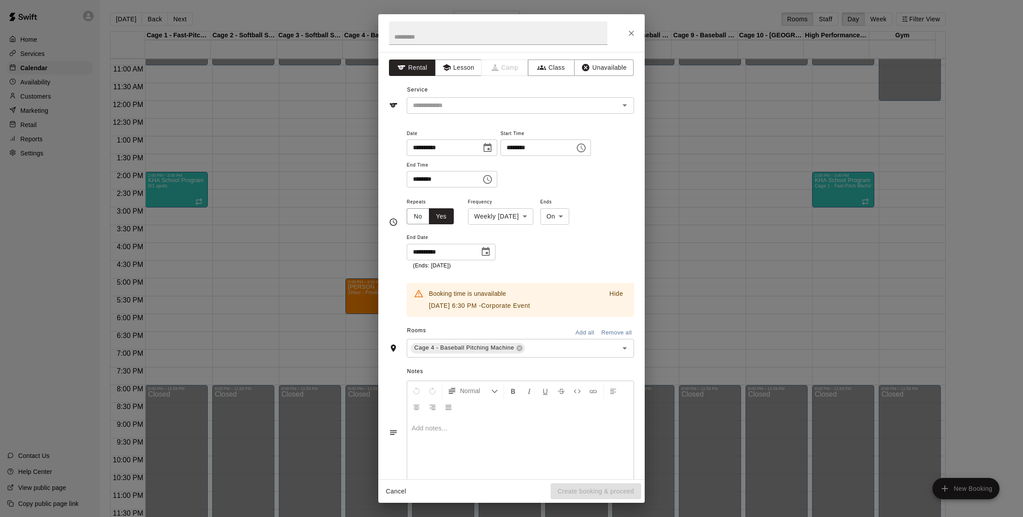
click at [678, 245] on div "**********" at bounding box center [511, 258] width 1023 height 517
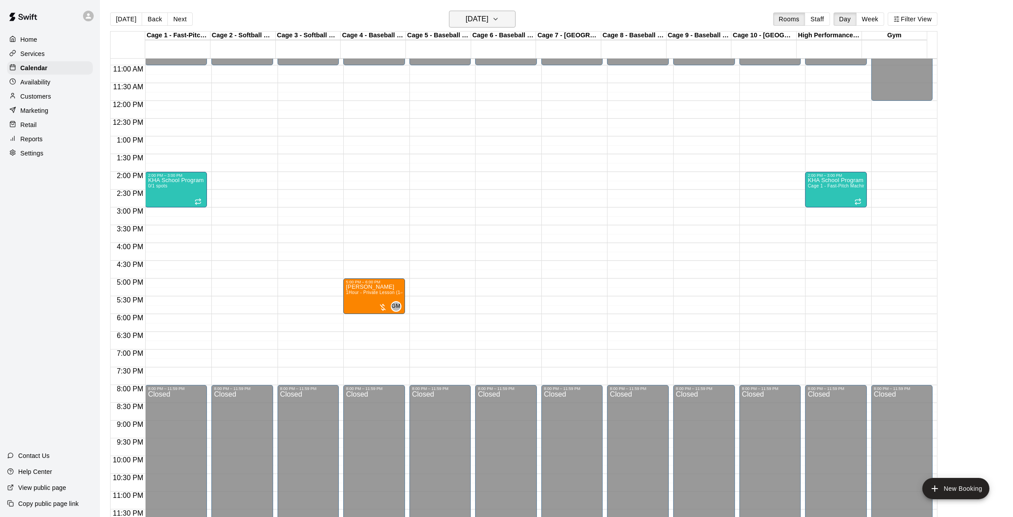
click at [489, 21] on h6 "[DATE]" at bounding box center [477, 19] width 23 height 12
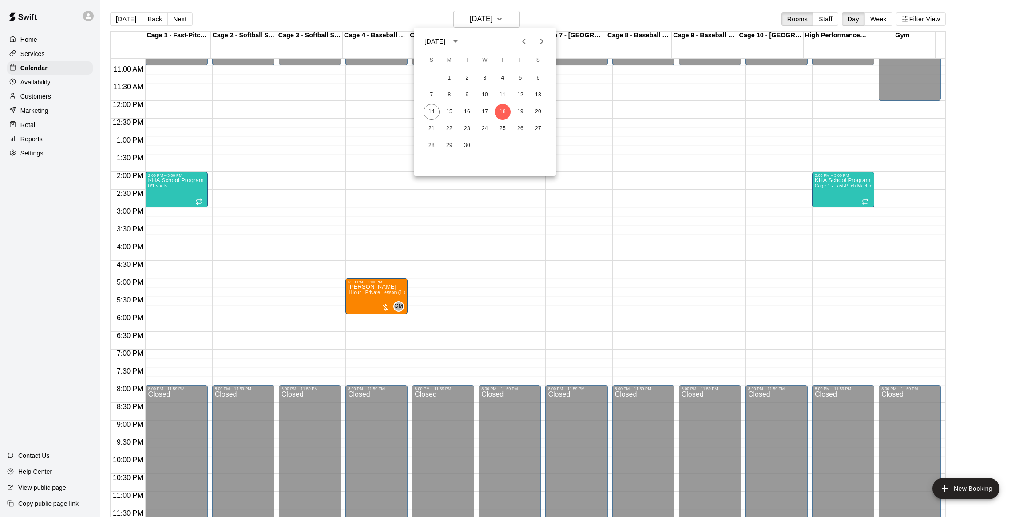
click at [545, 43] on icon "Next month" at bounding box center [542, 41] width 11 height 11
click at [500, 125] on button "23" at bounding box center [503, 129] width 16 height 16
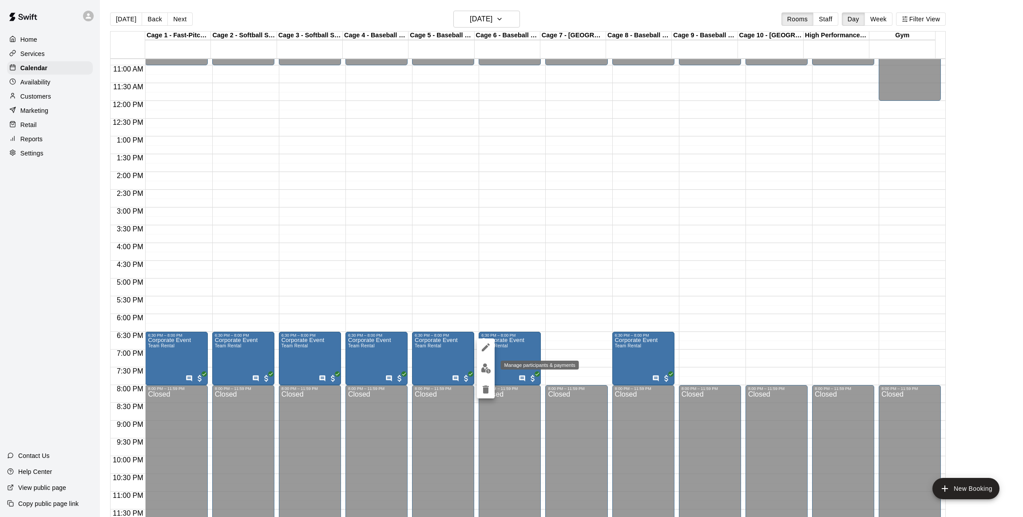
click at [489, 362] on button "edit" at bounding box center [486, 368] width 18 height 17
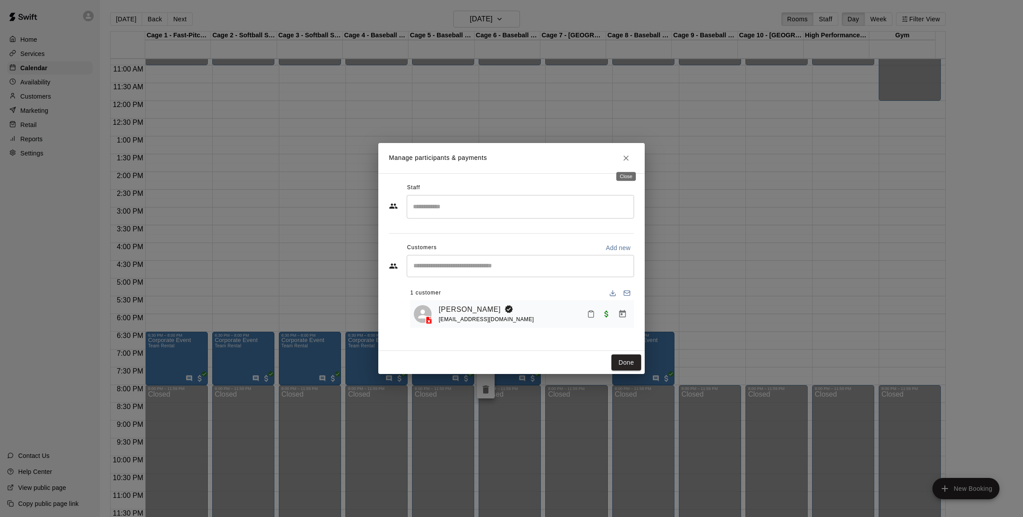
click at [623, 158] on icon "Close" at bounding box center [626, 158] width 9 height 9
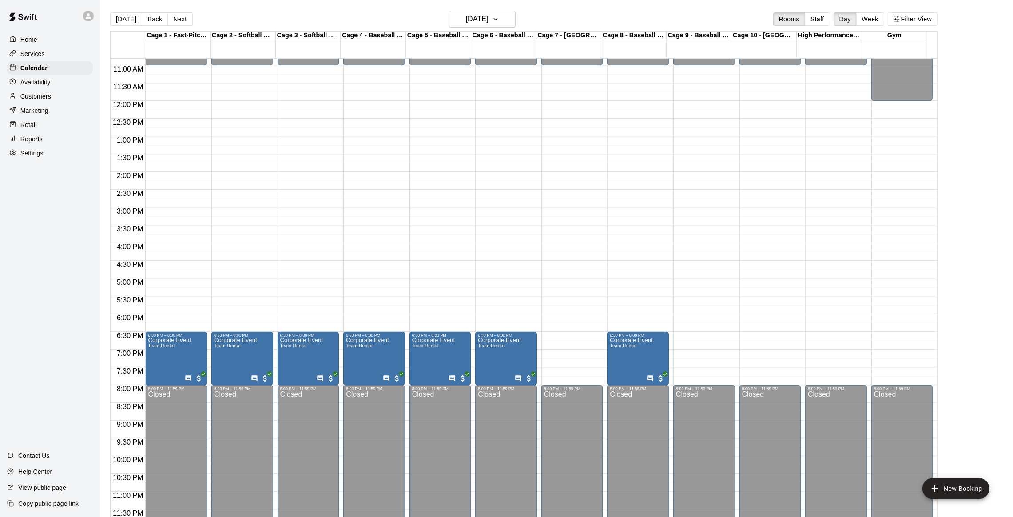
click at [478, 9] on main "[DATE] Back [DATE][DATE] Rooms Staff Day Week Filter View Cage 1 - Fast-Pitch M…" at bounding box center [556, 265] width 913 height 531
click at [478, 18] on h6 "[DATE]" at bounding box center [477, 19] width 23 height 12
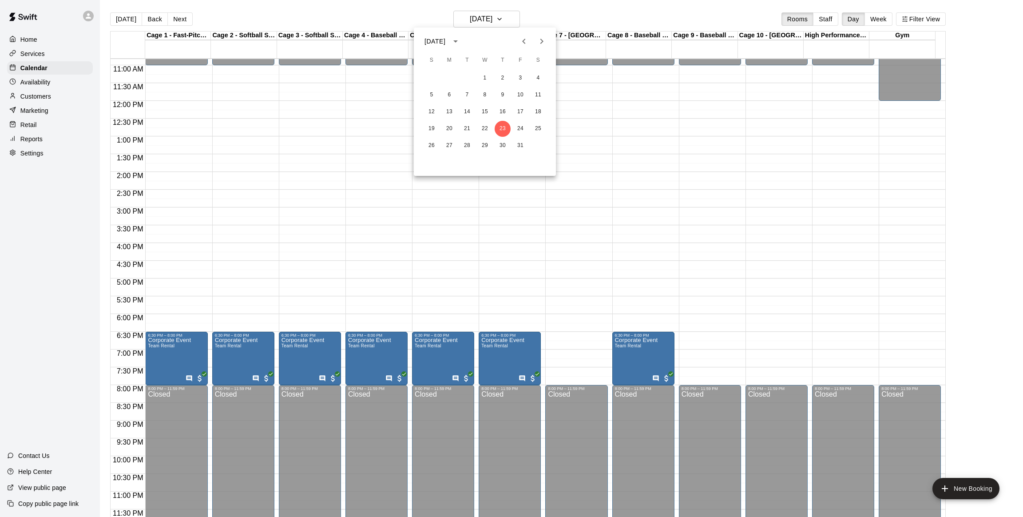
click at [517, 38] on button "Previous month" at bounding box center [524, 41] width 18 height 18
click at [497, 105] on button "18" at bounding box center [503, 112] width 16 height 16
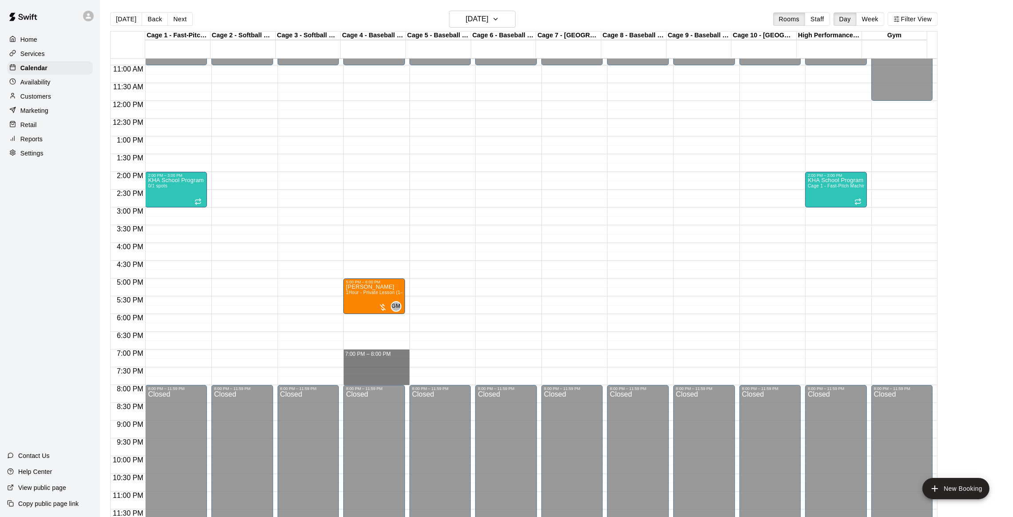
drag, startPoint x: 363, startPoint y: 350, endPoint x: 357, endPoint y: 381, distance: 31.8
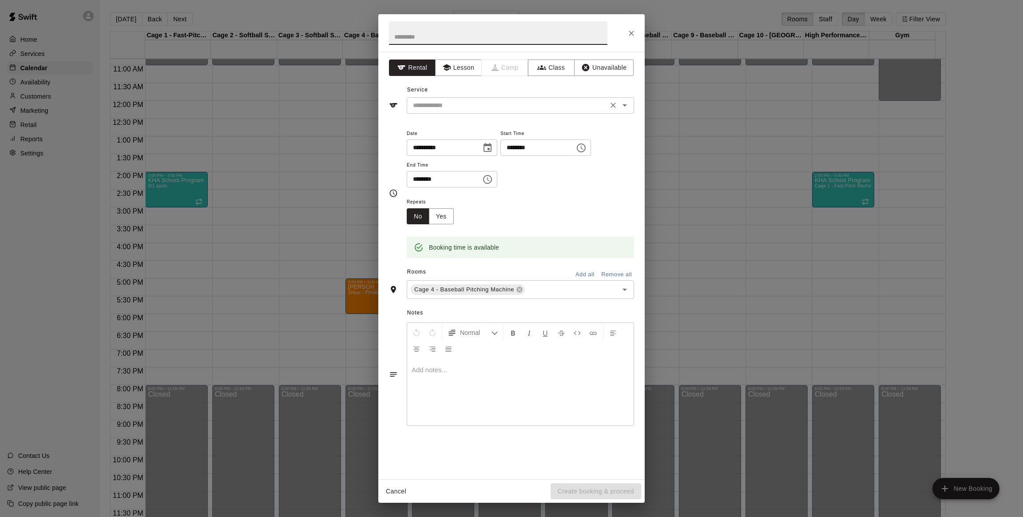
click at [462, 102] on input "text" at bounding box center [508, 105] width 196 height 11
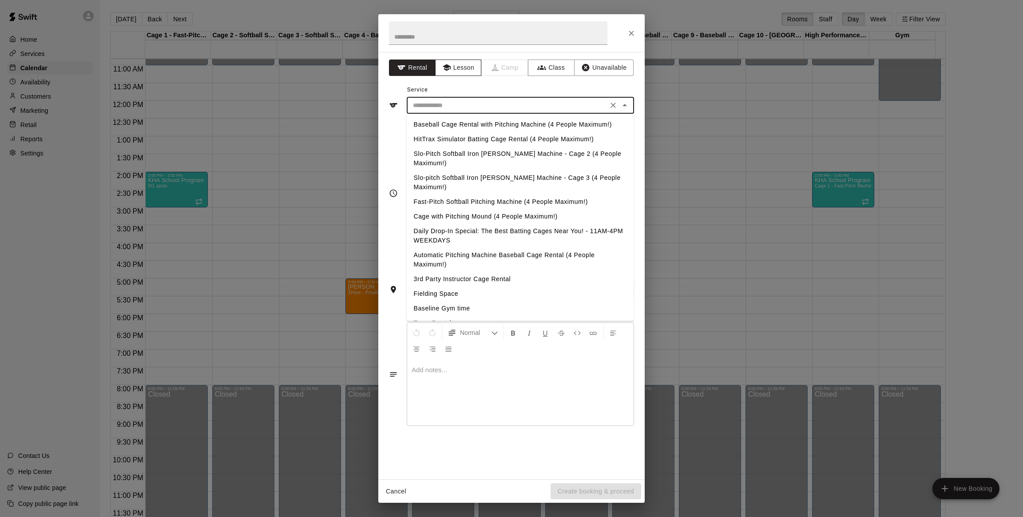
click at [467, 75] on button "Lesson" at bounding box center [458, 68] width 47 height 16
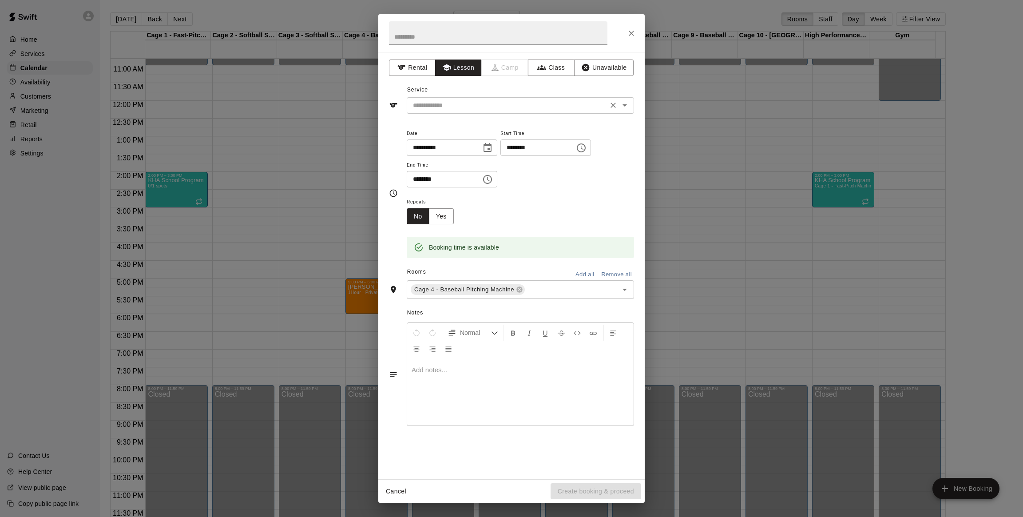
click at [485, 98] on div "​" at bounding box center [520, 105] width 227 height 16
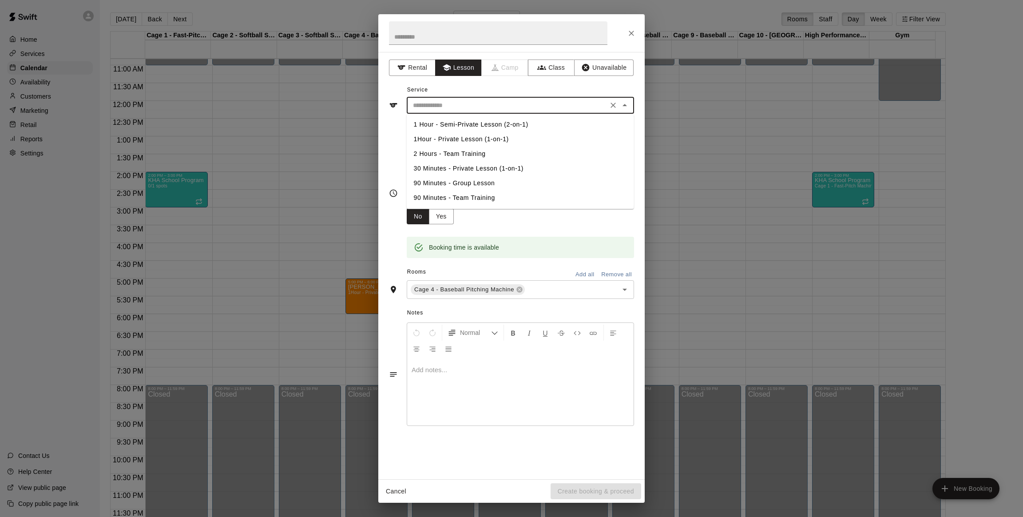
click at [464, 138] on li "1Hour - Private Lesson (1-on-1)" at bounding box center [520, 139] width 227 height 15
type input "**********"
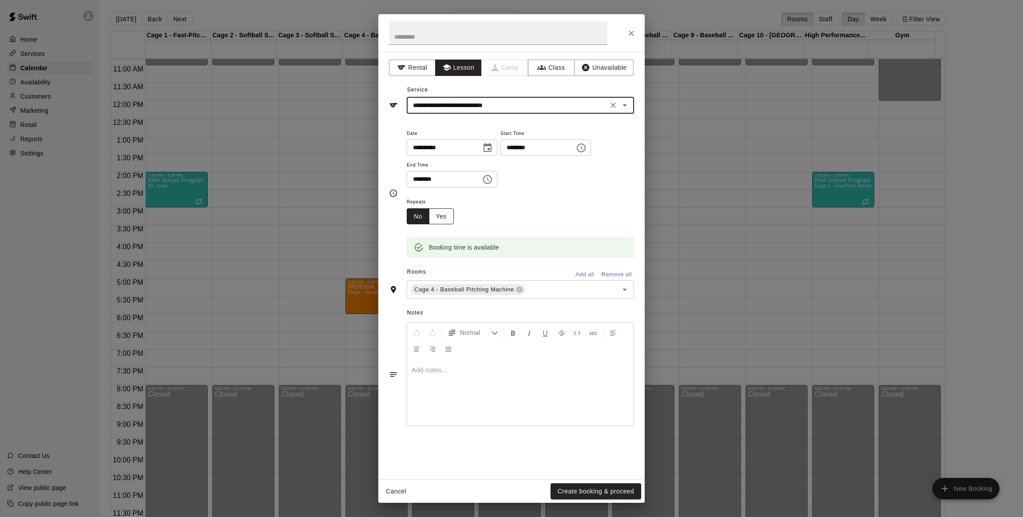
click at [438, 215] on button "Yes" at bounding box center [441, 216] width 25 height 16
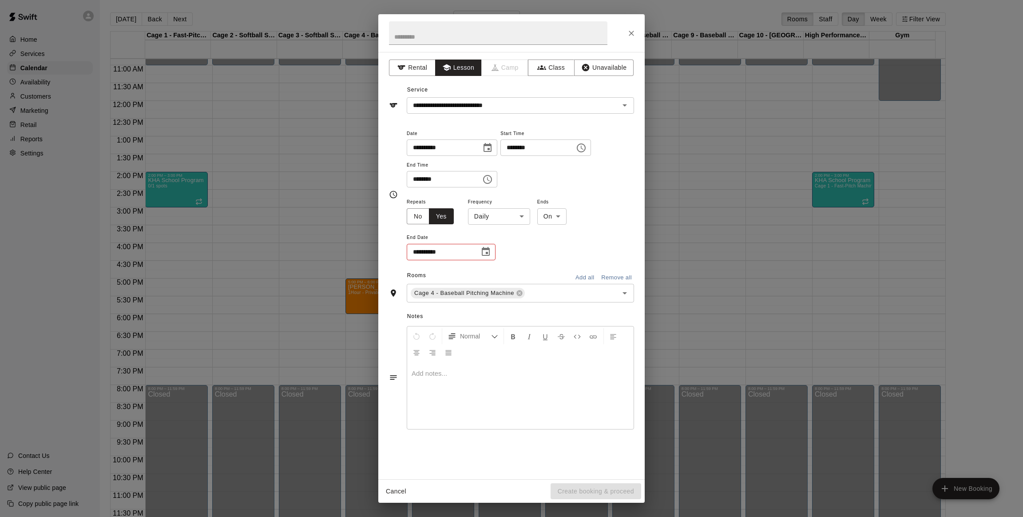
click at [511, 219] on body "Home Services Calendar Availability Customers Marketing Retail Reports Settings…" at bounding box center [511, 265] width 1023 height 531
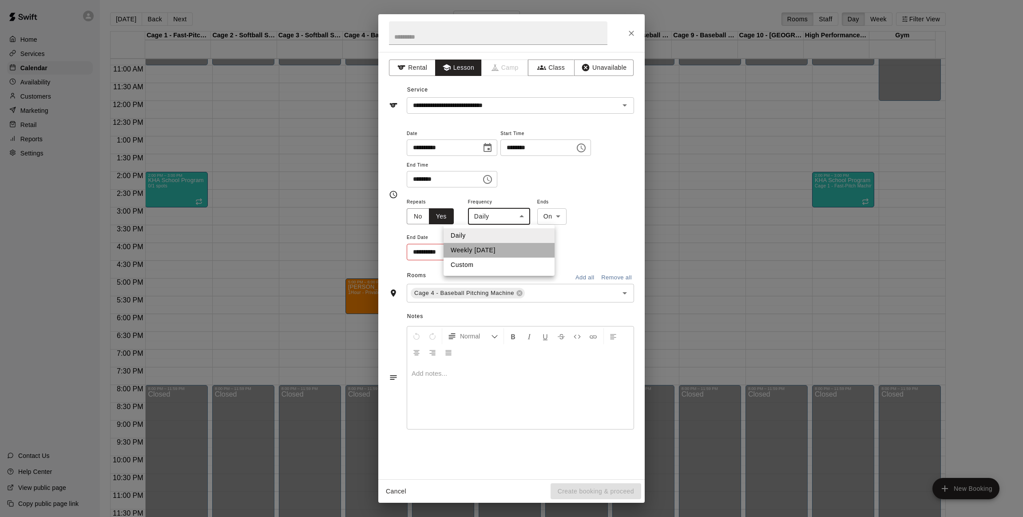
click at [486, 256] on li "Weekly [DATE]" at bounding box center [499, 250] width 111 height 15
type input "******"
click at [487, 254] on icon "Choose date" at bounding box center [486, 251] width 8 height 9
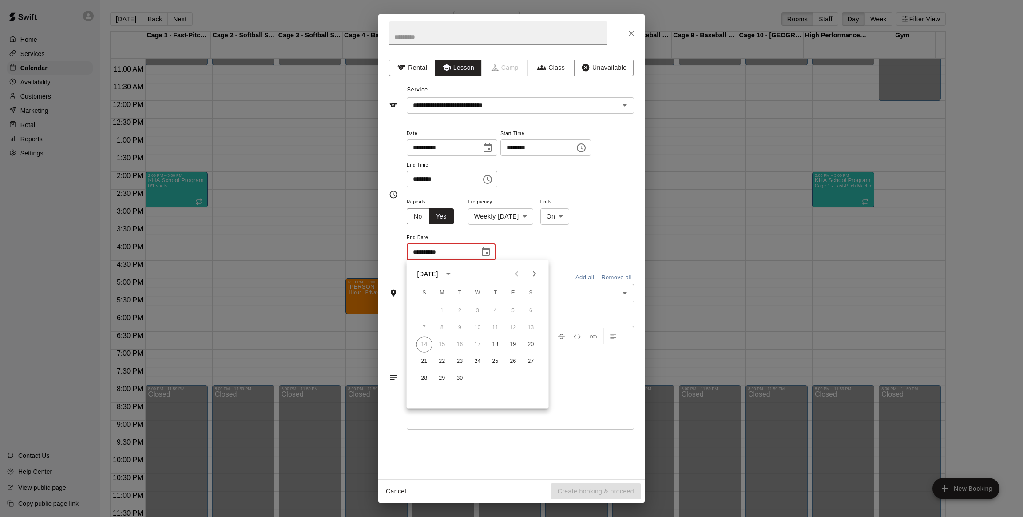
click at [532, 267] on button "Next month" at bounding box center [535, 274] width 18 height 18
click at [495, 345] on button "16" at bounding box center [496, 345] width 16 height 16
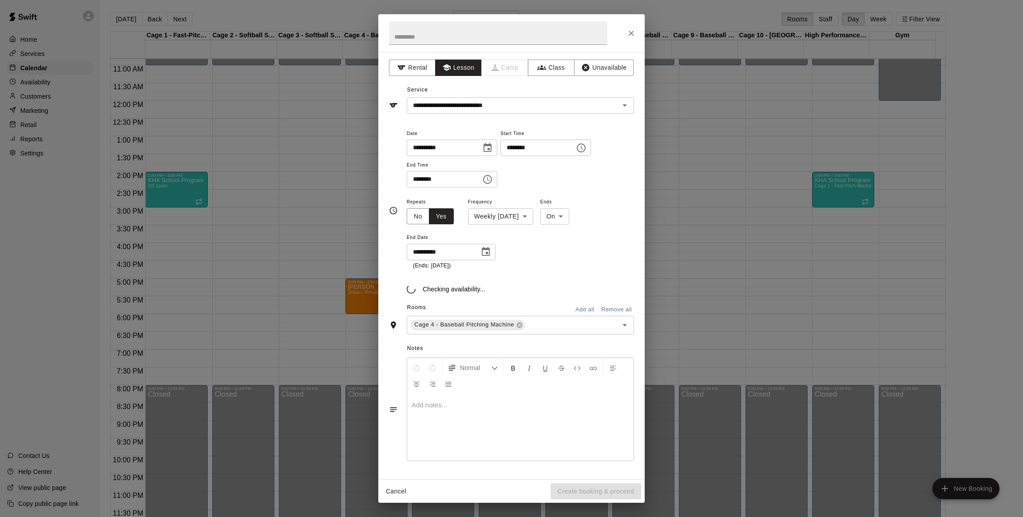
type input "**********"
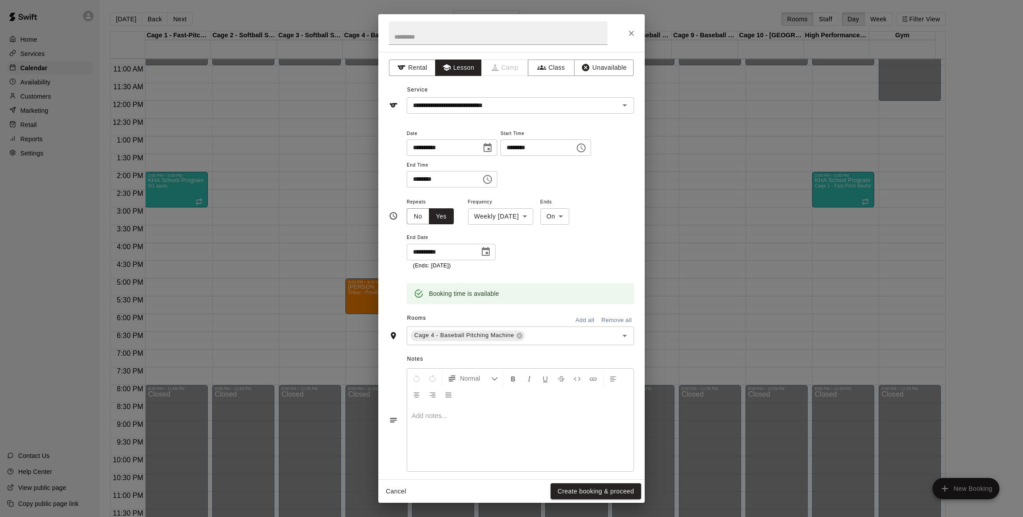
click at [481, 258] on button "Choose date, selected date is Oct 16, 2025" at bounding box center [486, 252] width 18 height 18
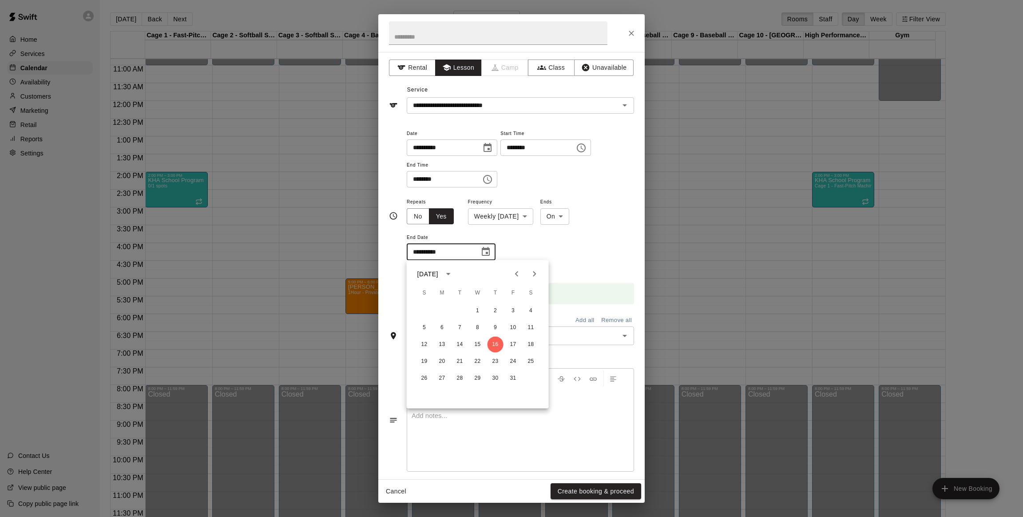
click at [596, 286] on div "Booking time is available" at bounding box center [520, 293] width 227 height 21
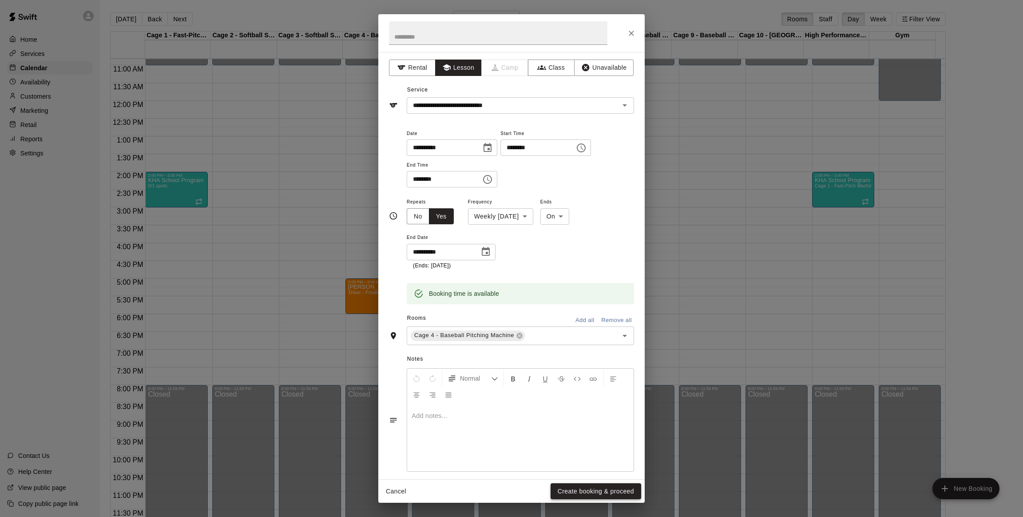
click at [565, 493] on button "Create booking & proceed" at bounding box center [596, 491] width 91 height 16
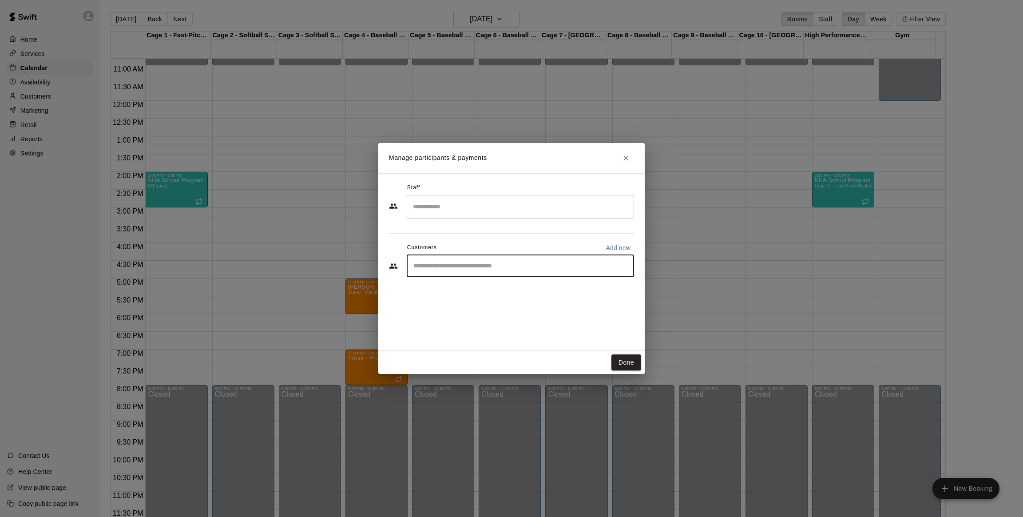
click at [467, 266] on input "Start typing to search customers..." at bounding box center [520, 266] width 219 height 9
type input "*"
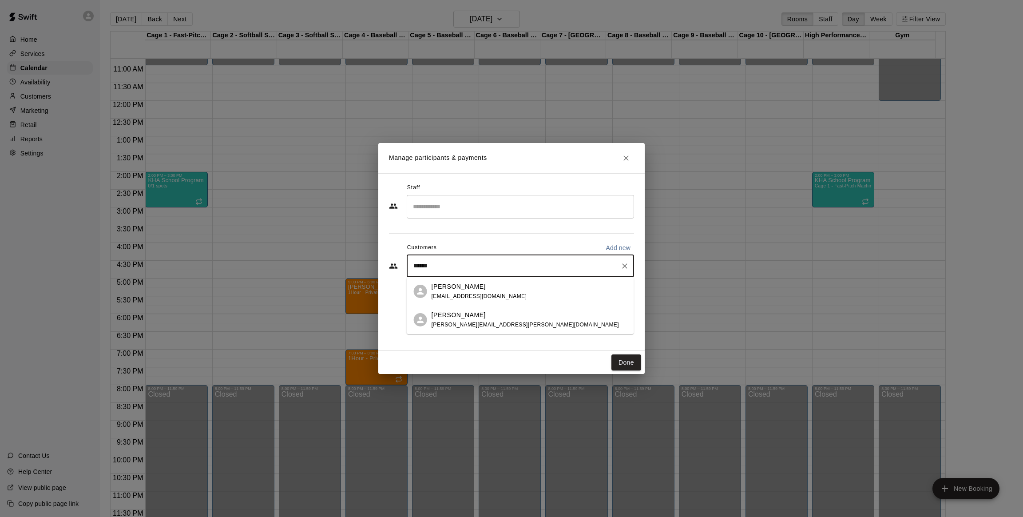
type input "*******"
click at [492, 299] on div "[PERSON_NAME] [EMAIL_ADDRESS][DOMAIN_NAME]" at bounding box center [529, 291] width 195 height 19
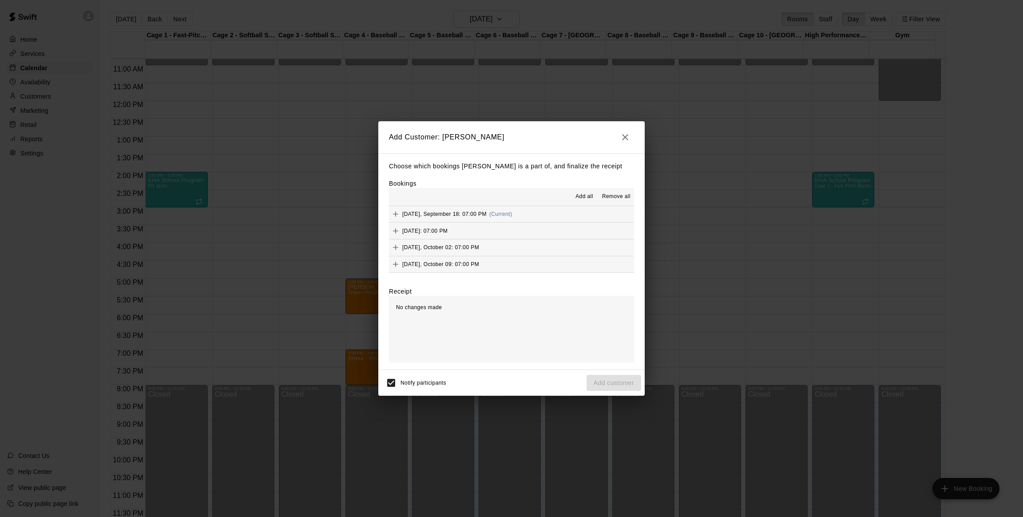
click at [579, 195] on span "Add all" at bounding box center [585, 196] width 18 height 9
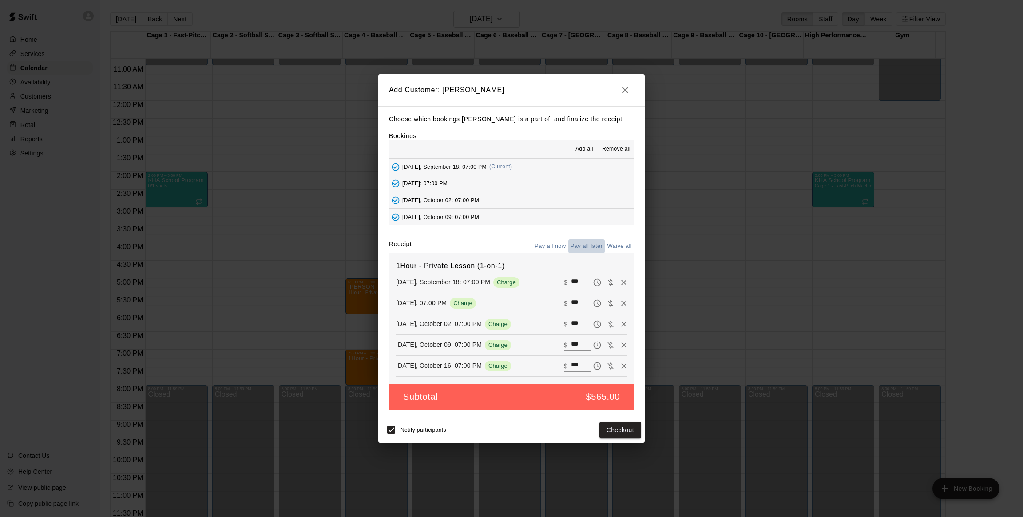
click at [588, 250] on button "Pay all later" at bounding box center [587, 246] width 37 height 14
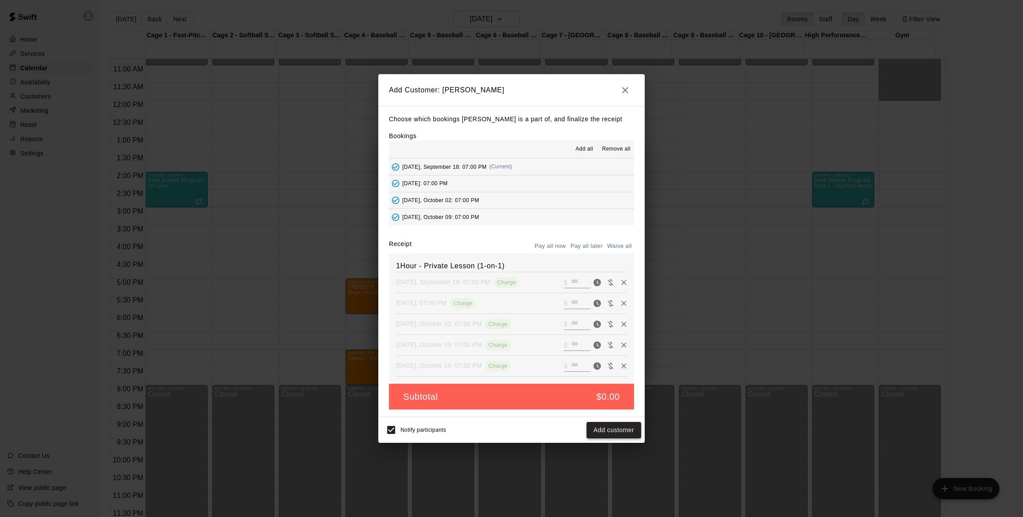
click at [606, 428] on button "Add customer" at bounding box center [614, 430] width 55 height 16
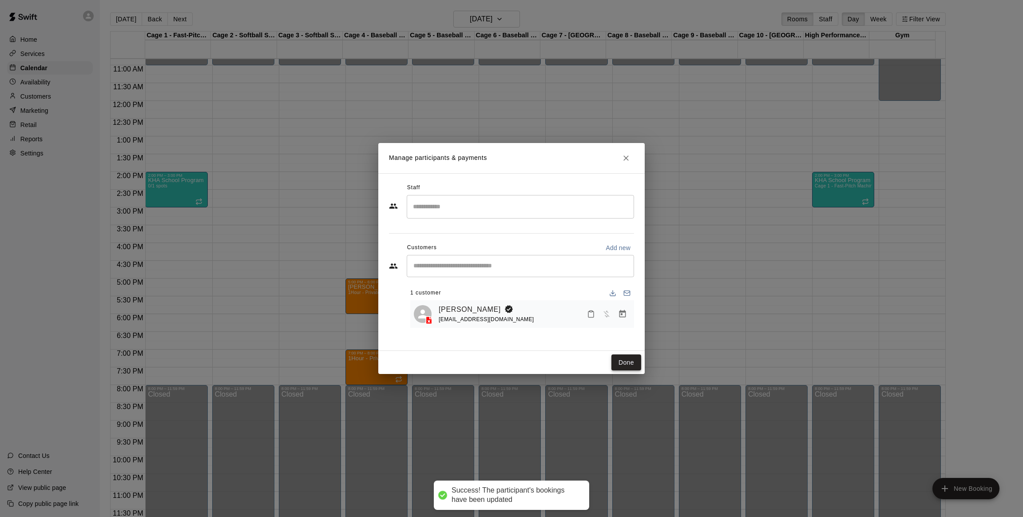
click at [621, 359] on button "Done" at bounding box center [627, 362] width 30 height 16
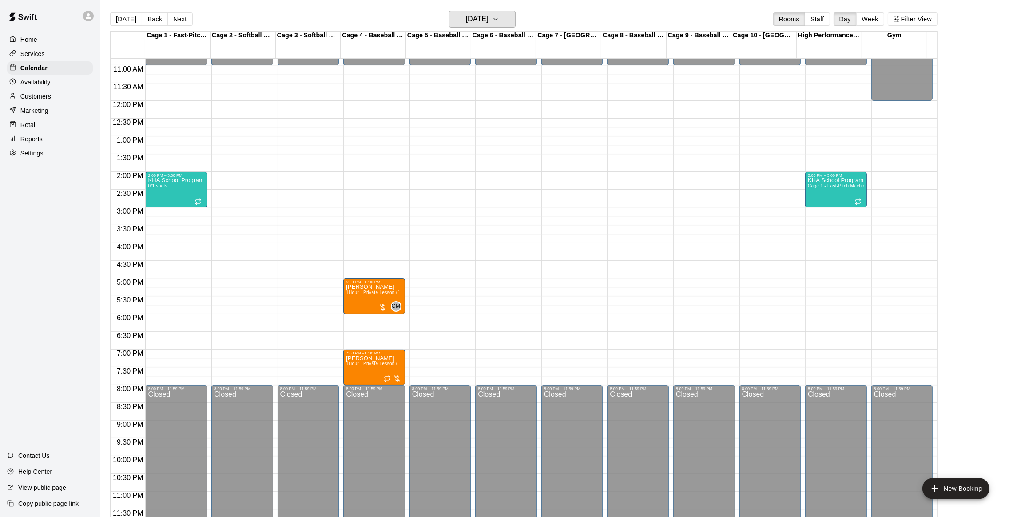
click at [478, 27] on button "[DATE]" at bounding box center [482, 19] width 67 height 17
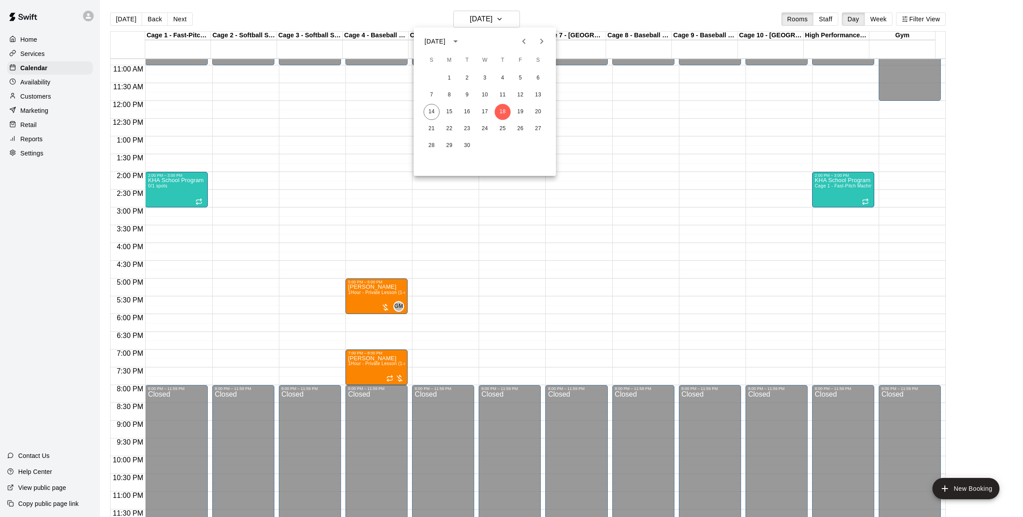
click at [547, 36] on button "Next month" at bounding box center [542, 41] width 18 height 18
click at [502, 147] on button "30" at bounding box center [503, 146] width 16 height 16
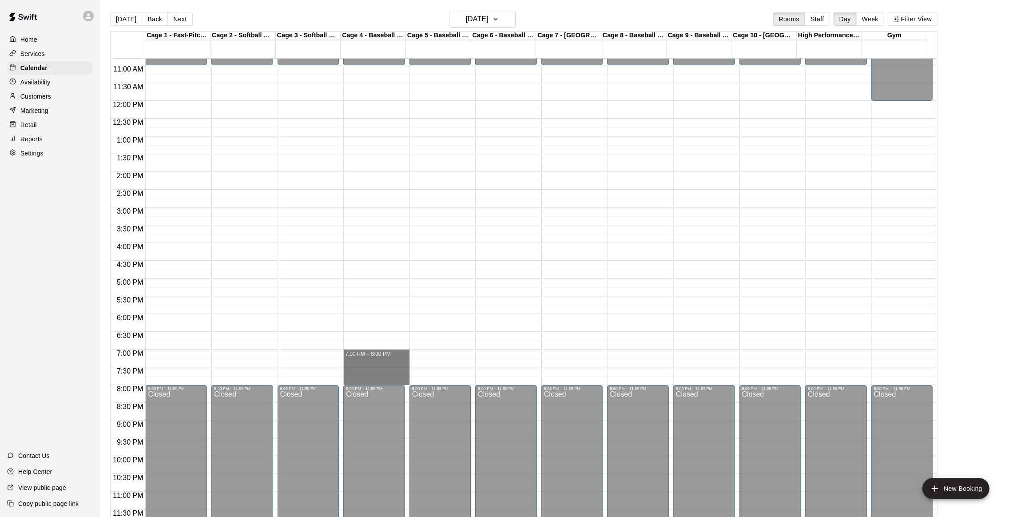
drag, startPoint x: 374, startPoint y: 351, endPoint x: 371, endPoint y: 378, distance: 26.8
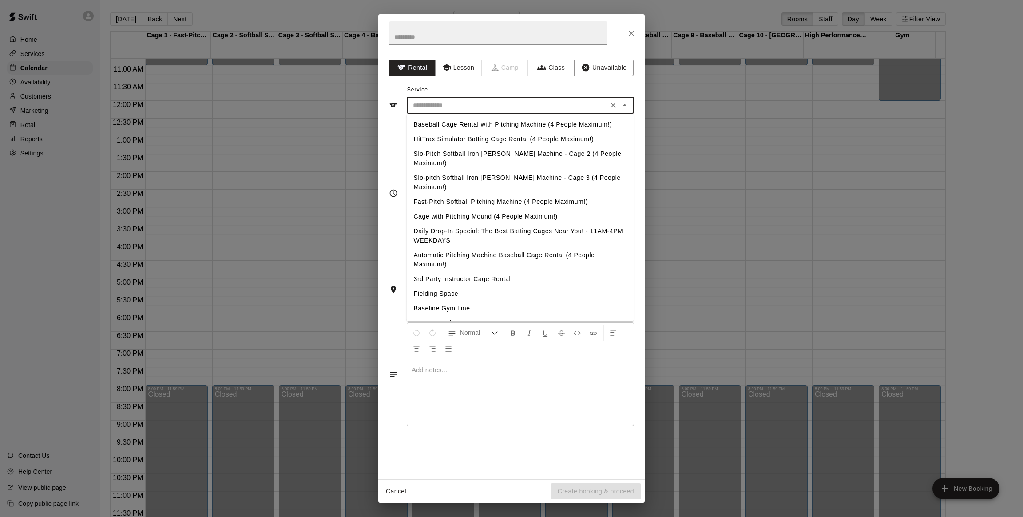
click at [511, 100] on input "text" at bounding box center [508, 105] width 196 height 11
click at [455, 76] on button "Lesson" at bounding box center [458, 68] width 47 height 16
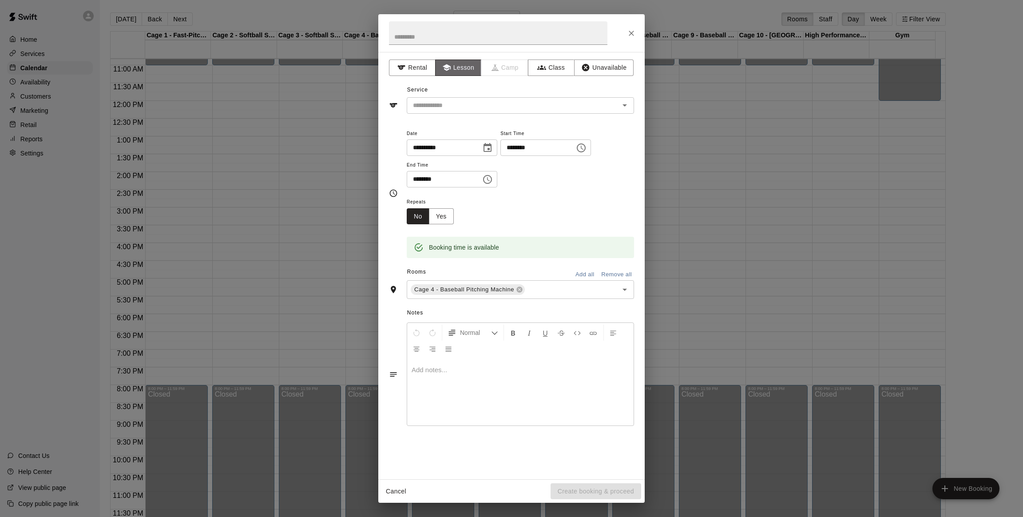
click at [455, 76] on button "Lesson" at bounding box center [458, 68] width 47 height 16
click at [463, 96] on div "Service ​" at bounding box center [511, 98] width 245 height 31
click at [461, 113] on div "​" at bounding box center [520, 105] width 227 height 16
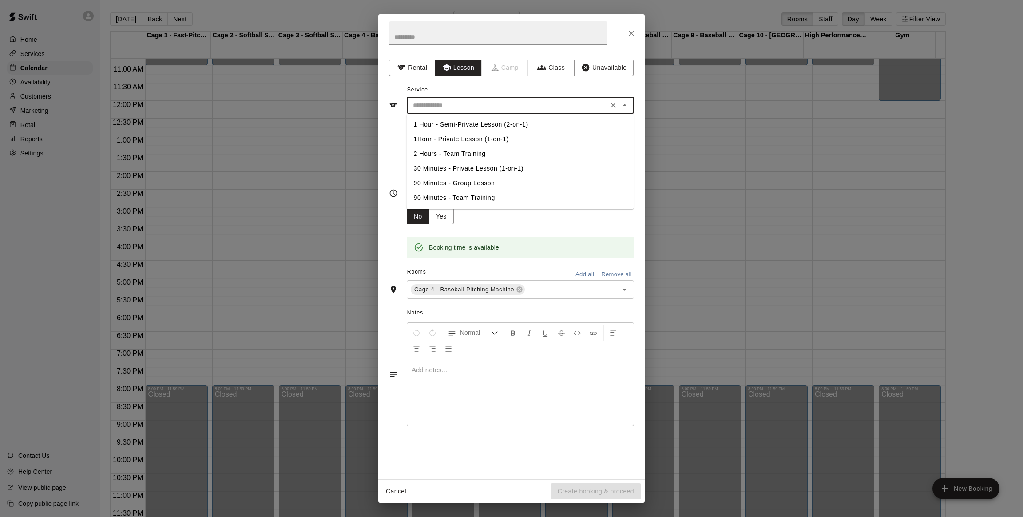
click at [446, 138] on li "1Hour - Private Lesson (1-on-1)" at bounding box center [520, 139] width 227 height 15
type input "**********"
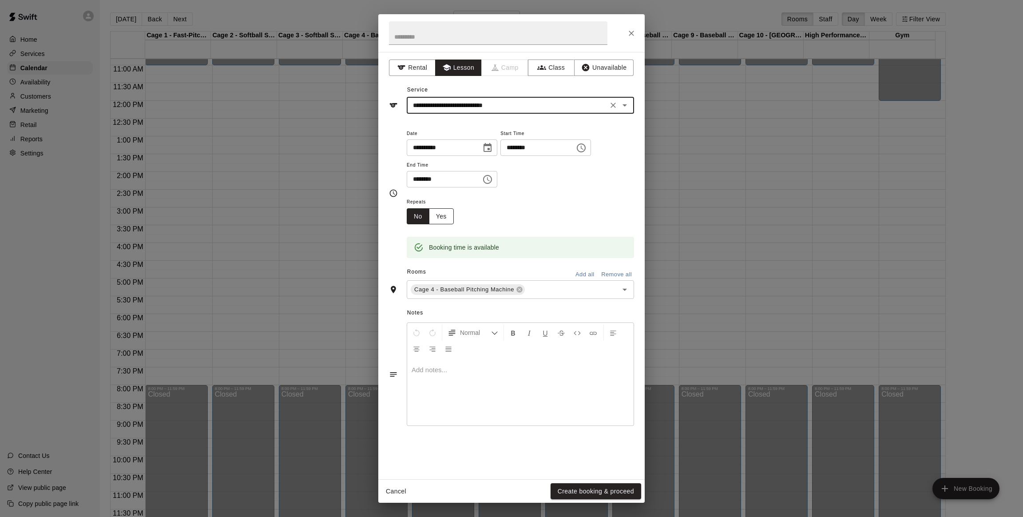
click at [440, 216] on button "Yes" at bounding box center [441, 216] width 25 height 16
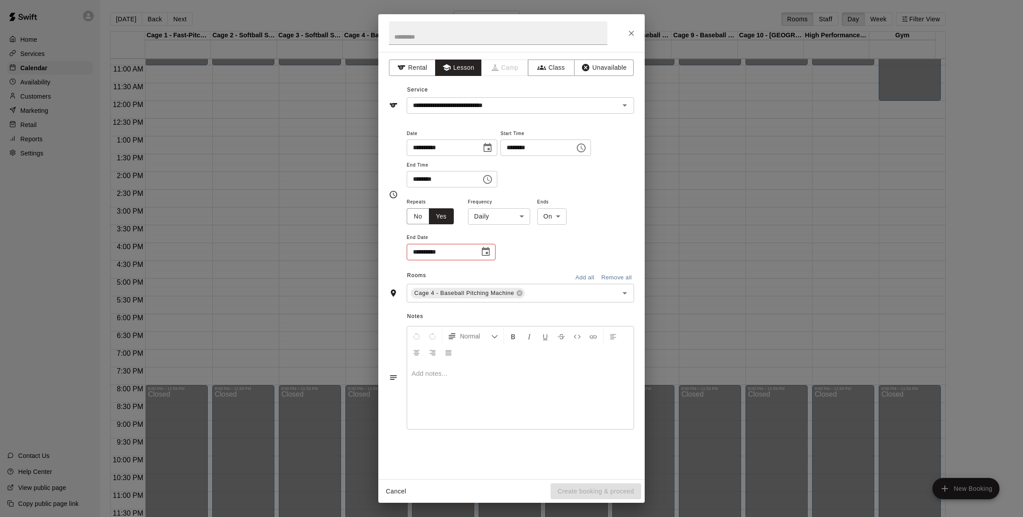
click at [494, 212] on body "Home Services Calendar Availability Customers Marketing Retail Reports Settings…" at bounding box center [511, 265] width 1023 height 531
click at [492, 247] on li "Weekly [DATE]" at bounding box center [499, 250] width 111 height 15
type input "******"
click at [486, 254] on icon "Choose date" at bounding box center [486, 252] width 11 height 11
click at [538, 273] on icon "Next month" at bounding box center [534, 274] width 11 height 11
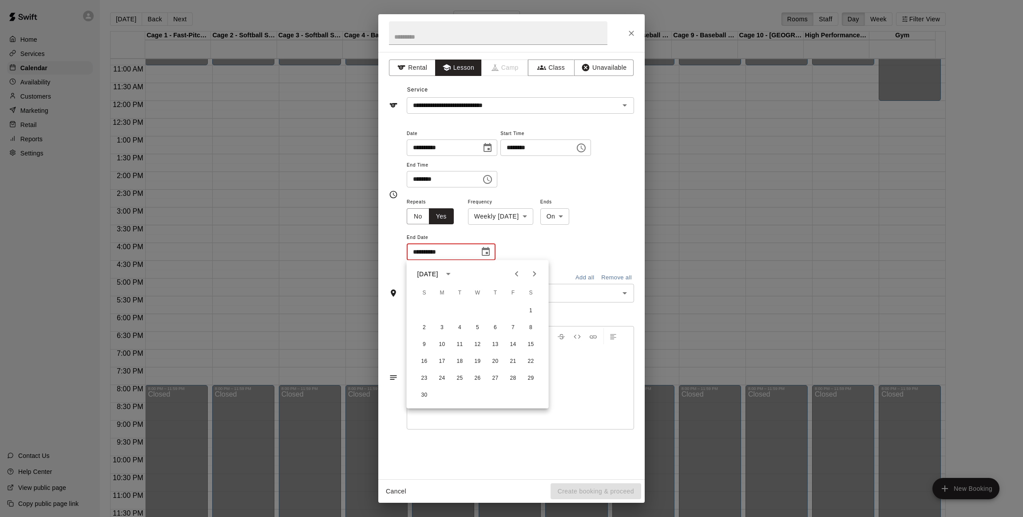
click at [538, 273] on icon "Next month" at bounding box center [534, 274] width 11 height 11
click at [500, 350] on button "18" at bounding box center [496, 345] width 16 height 16
type input "**********"
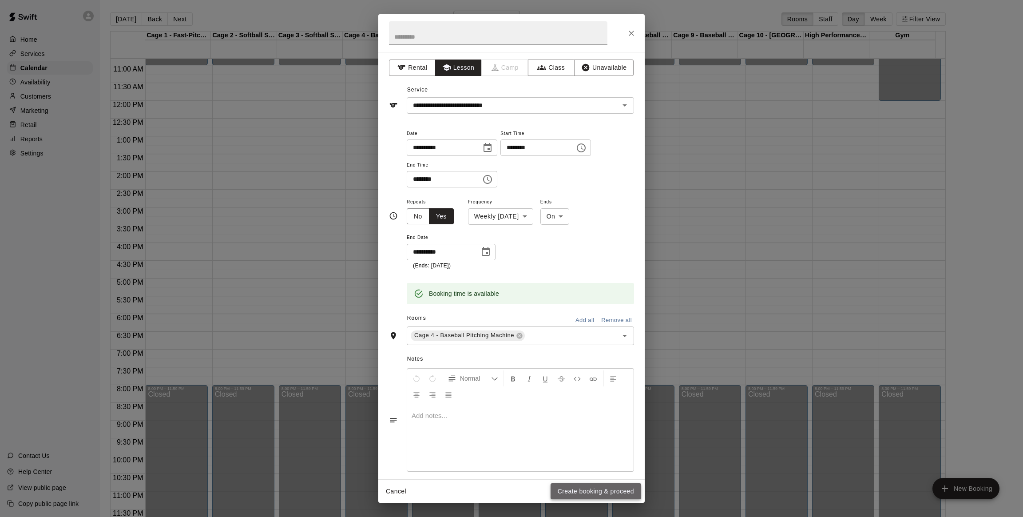
click at [566, 484] on button "Create booking & proceed" at bounding box center [596, 491] width 91 height 16
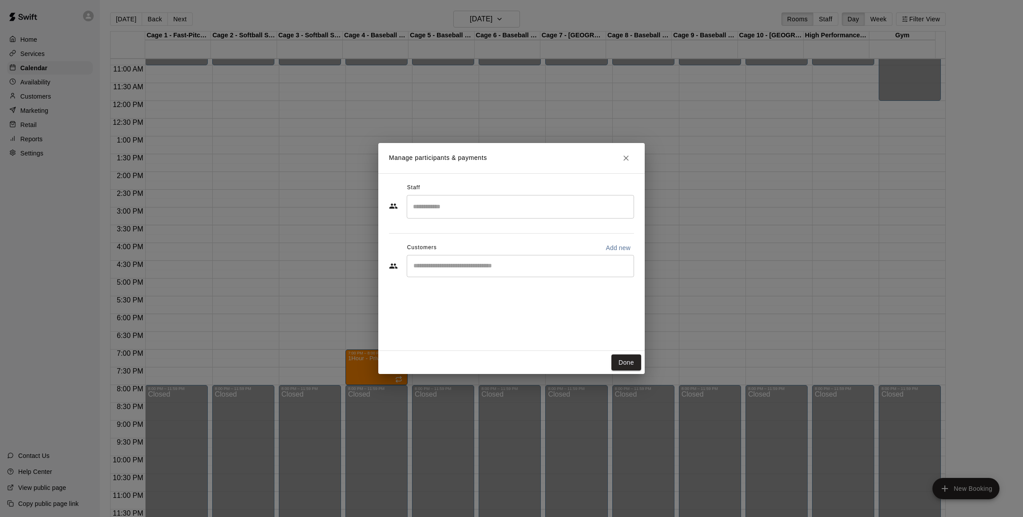
click at [459, 267] on input "Start typing to search customers..." at bounding box center [520, 266] width 219 height 9
type input "**********"
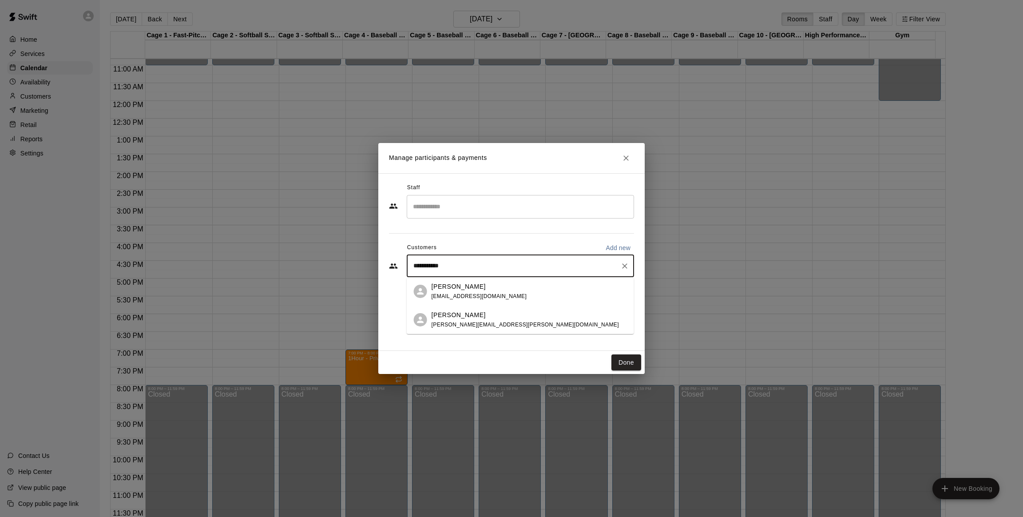
click at [451, 279] on div "[PERSON_NAME] [EMAIL_ADDRESS][DOMAIN_NAME]" at bounding box center [520, 291] width 227 height 28
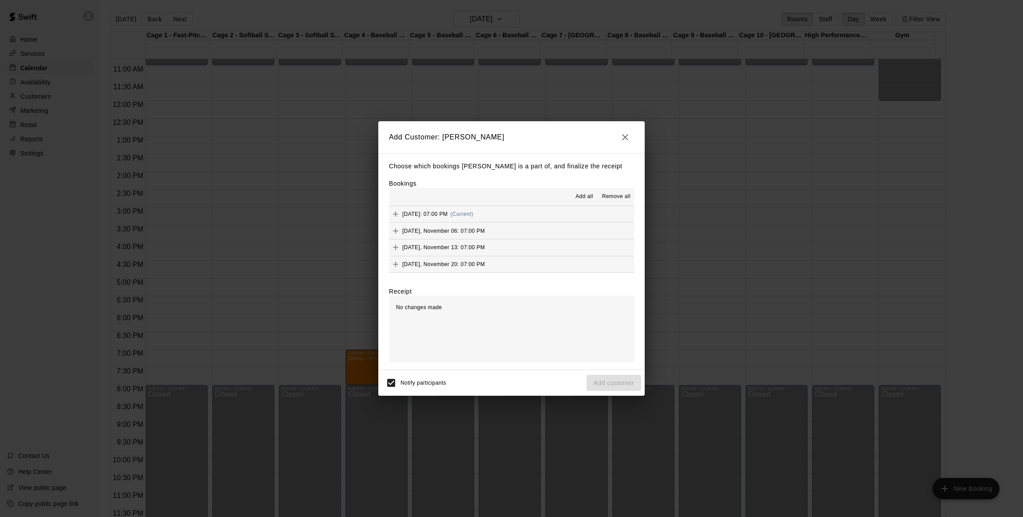
click at [593, 191] on button "Add all" at bounding box center [584, 197] width 28 height 14
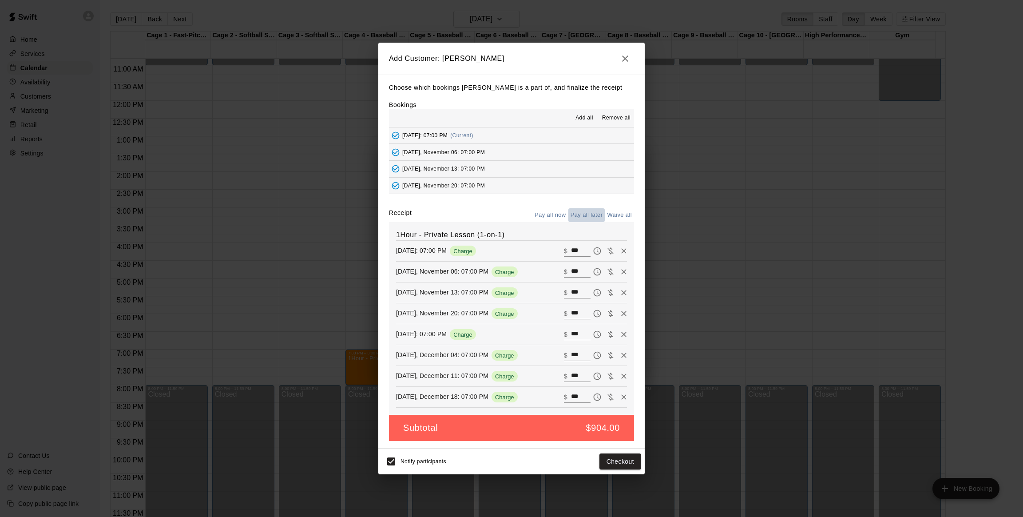
click at [587, 217] on button "Pay all later" at bounding box center [587, 215] width 37 height 14
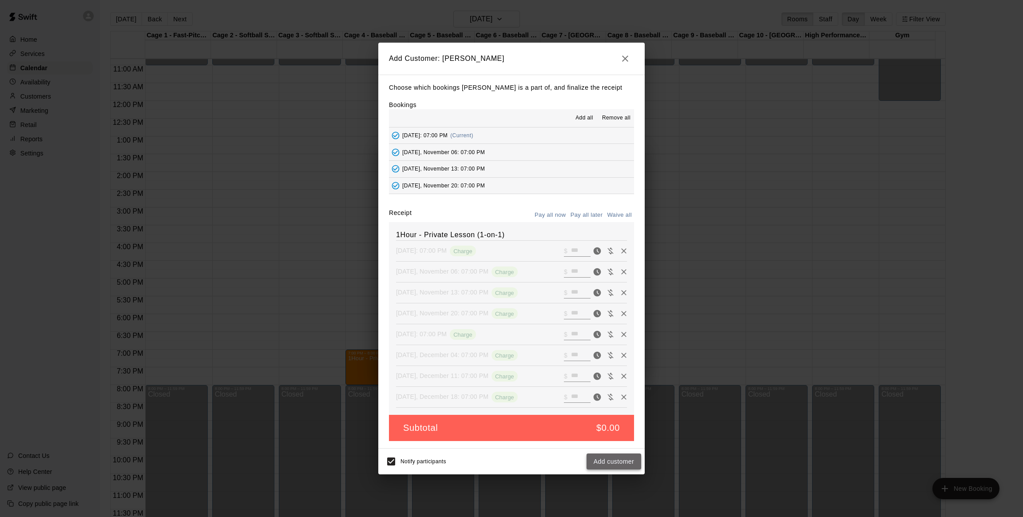
click at [601, 461] on button "Add customer" at bounding box center [614, 462] width 55 height 16
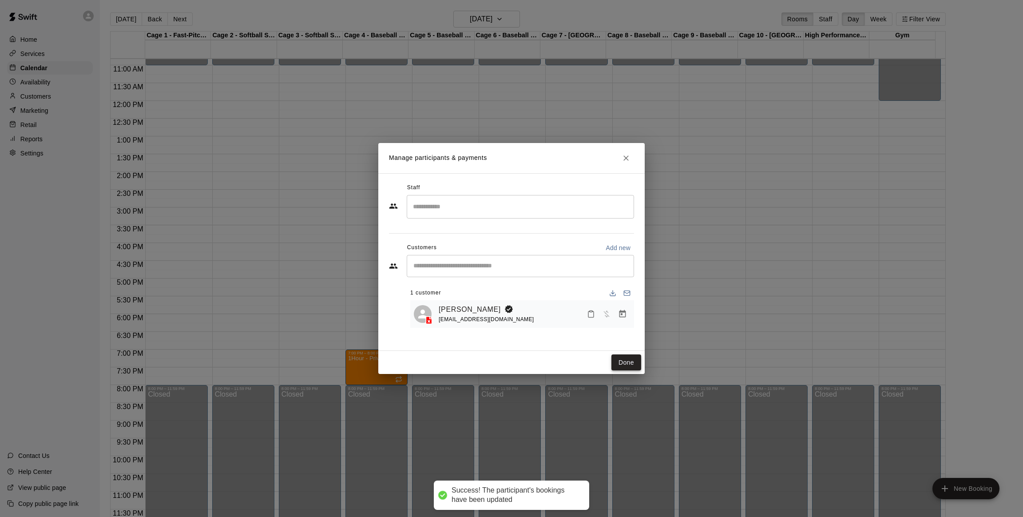
click at [615, 366] on button "Done" at bounding box center [627, 362] width 30 height 16
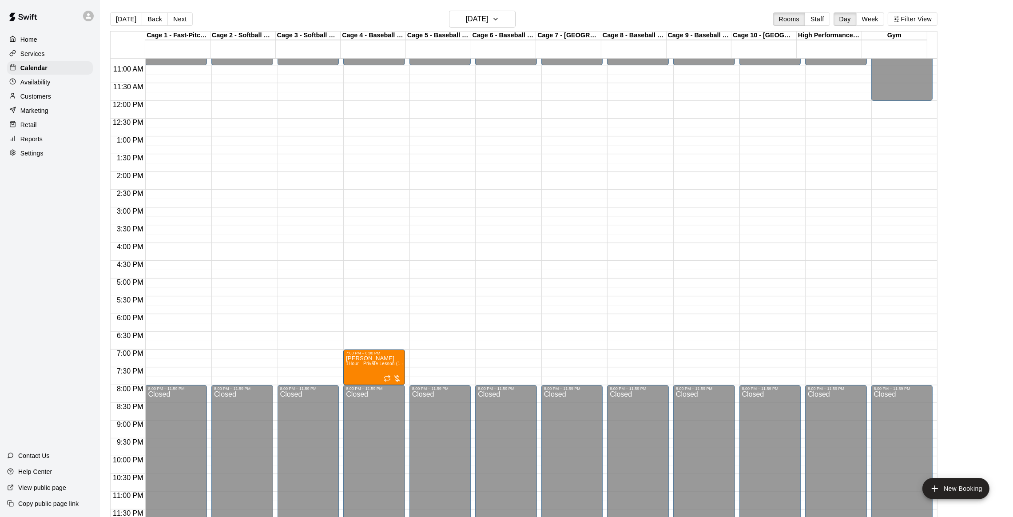
click at [615, 366] on div "12:00 AM – 11:00 AM Closed 8:00 PM – 11:59 PM Closed" at bounding box center [638, 100] width 62 height 853
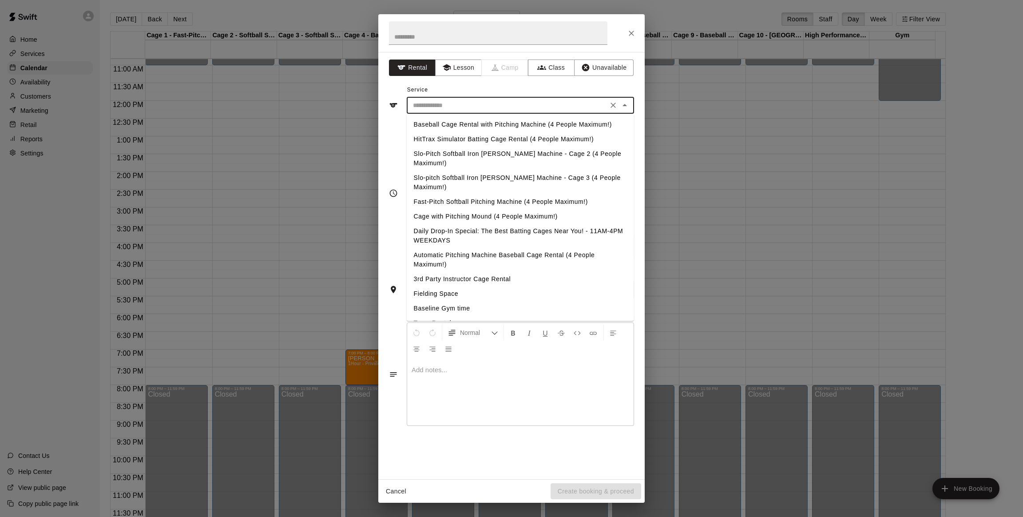
click at [441, 100] on input "text" at bounding box center [508, 105] width 196 height 11
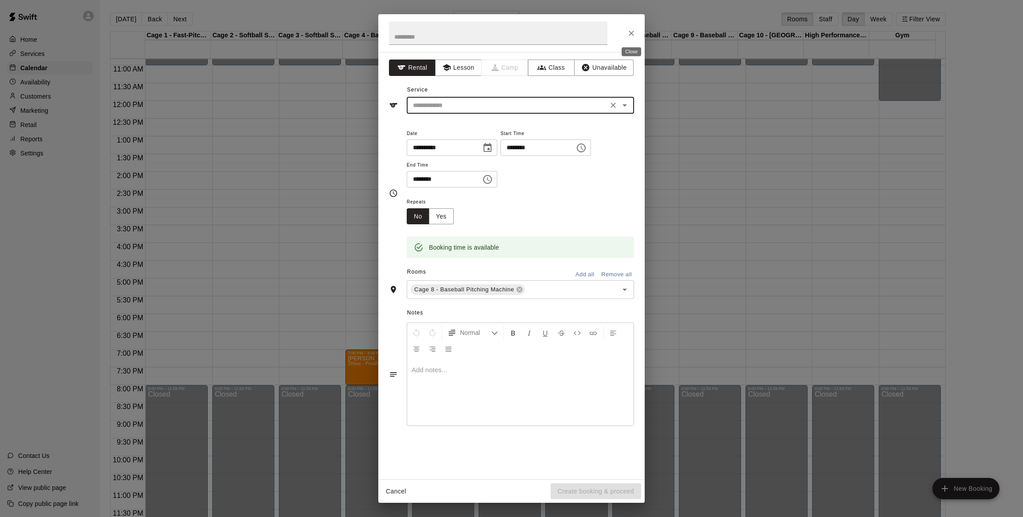
click at [631, 33] on icon "Close" at bounding box center [631, 33] width 5 height 5
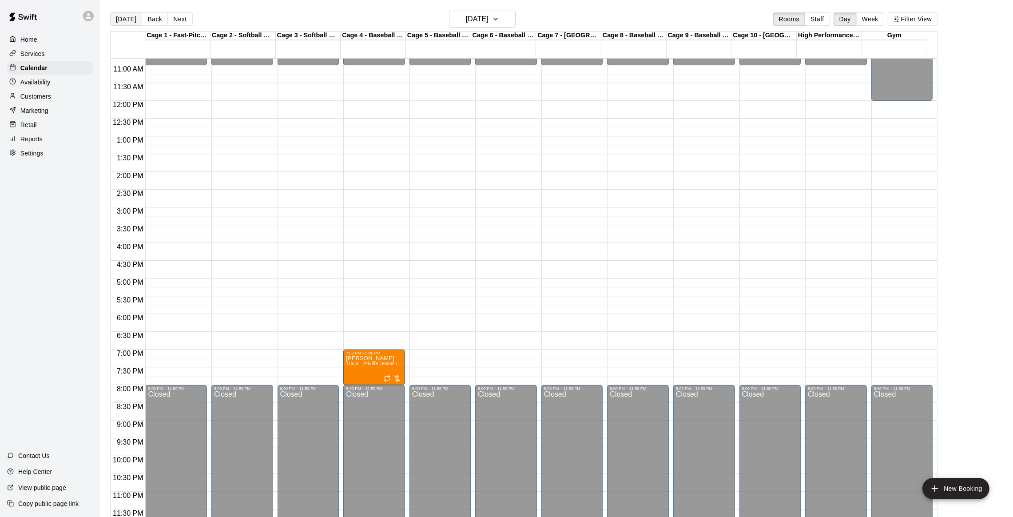
click at [128, 25] on button "[DATE]" at bounding box center [126, 18] width 32 height 13
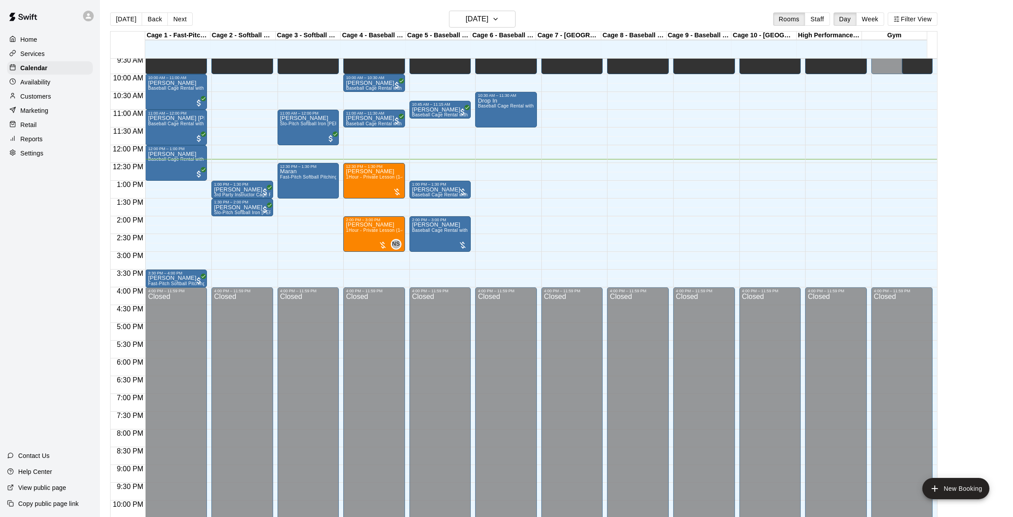
scroll to position [342, 0]
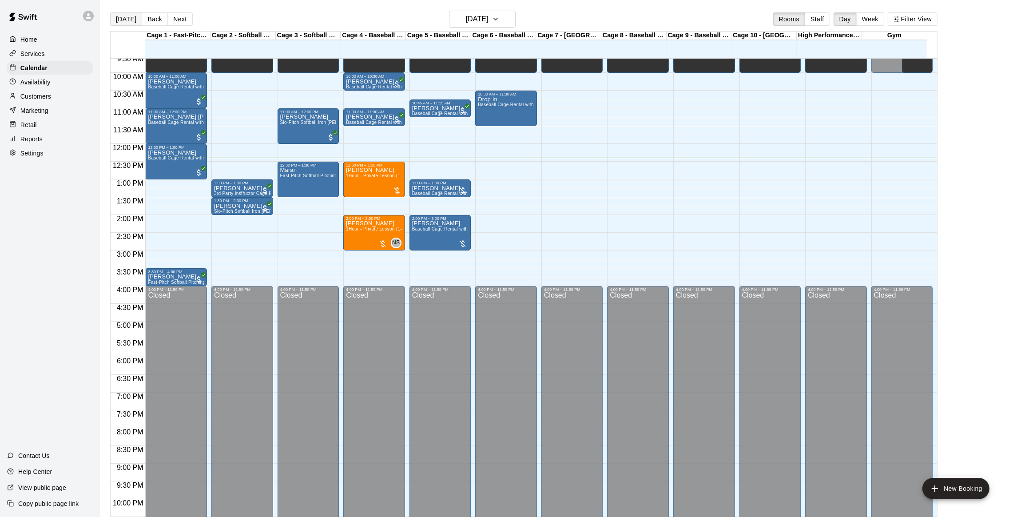
click at [125, 18] on button "[DATE]" at bounding box center [126, 18] width 32 height 13
click at [155, 17] on button "Back" at bounding box center [155, 18] width 26 height 13
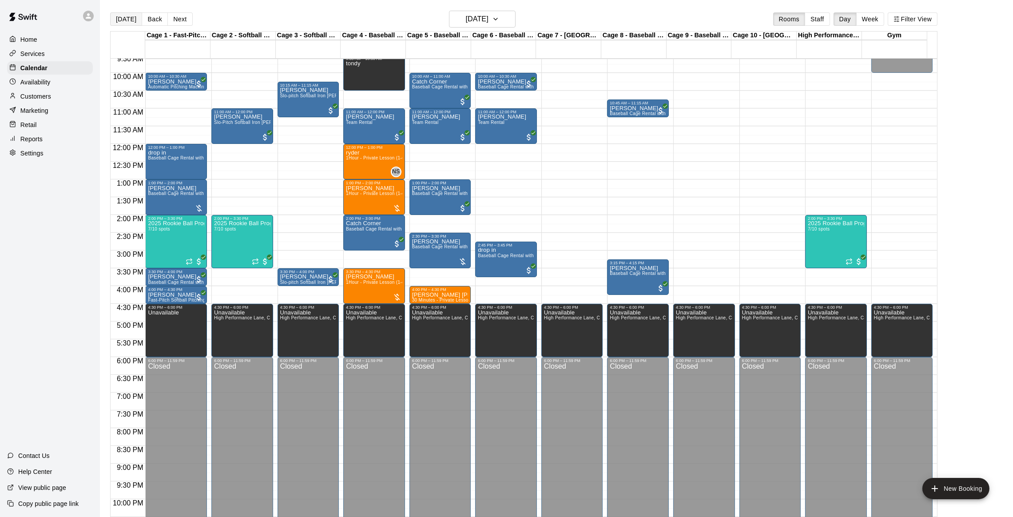
click at [127, 23] on button "[DATE]" at bounding box center [126, 18] width 32 height 13
